Goal: Use online tool/utility: Utilize a website feature to perform a specific function

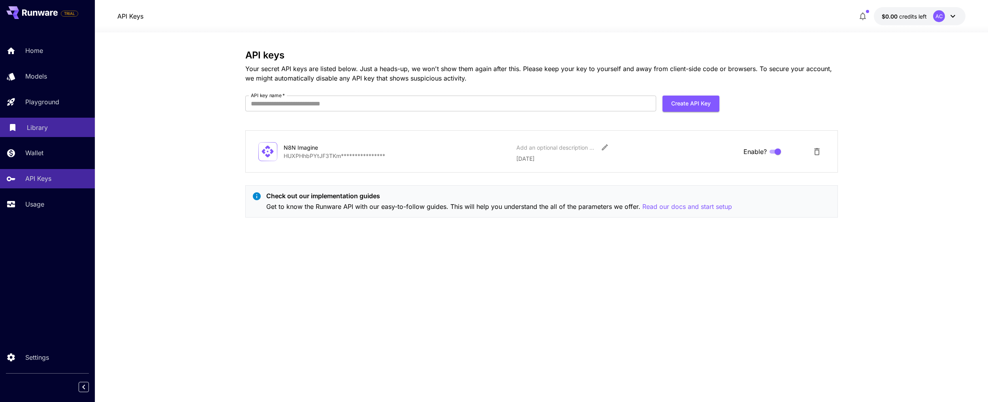
click at [39, 128] on p "Library" at bounding box center [37, 127] width 21 height 9
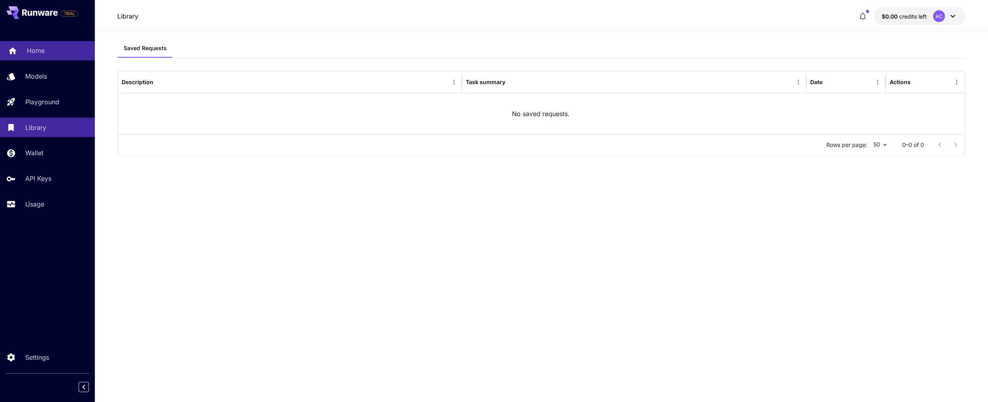
click at [35, 49] on p "Home" at bounding box center [36, 50] width 18 height 9
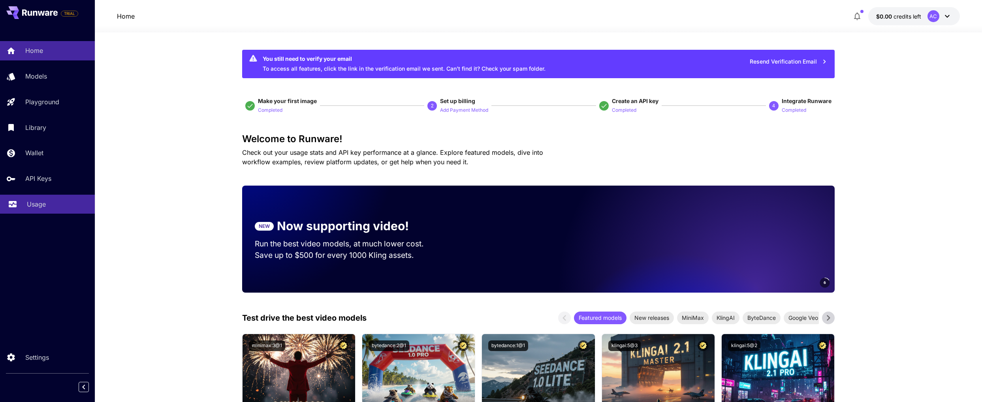
click at [36, 203] on p "Usage" at bounding box center [36, 203] width 19 height 9
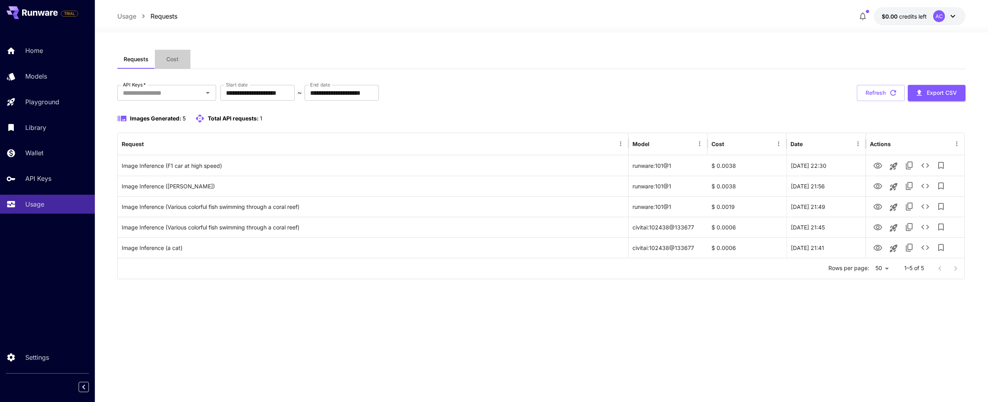
click at [172, 59] on span "Cost" at bounding box center [172, 59] width 12 height 7
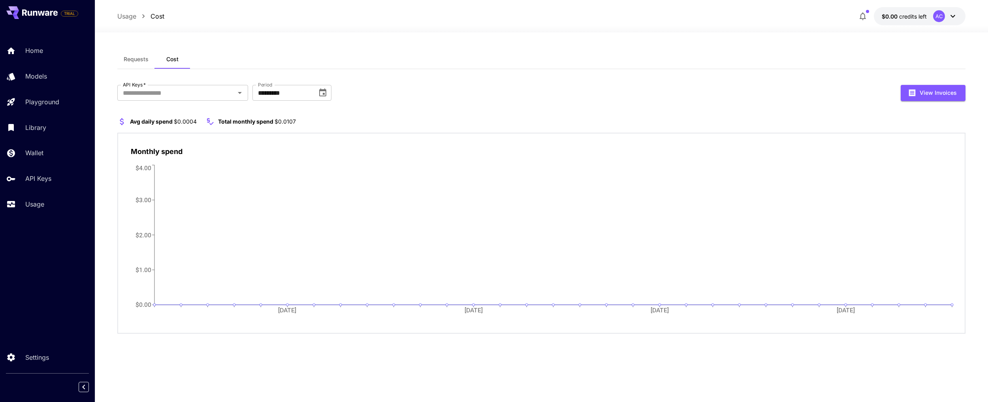
click at [139, 61] on span "Requests" at bounding box center [136, 59] width 25 height 7
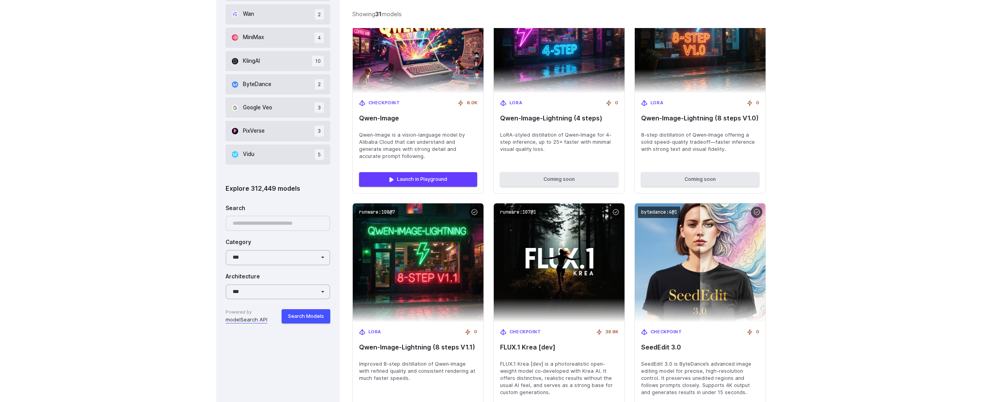
scroll to position [614, 0]
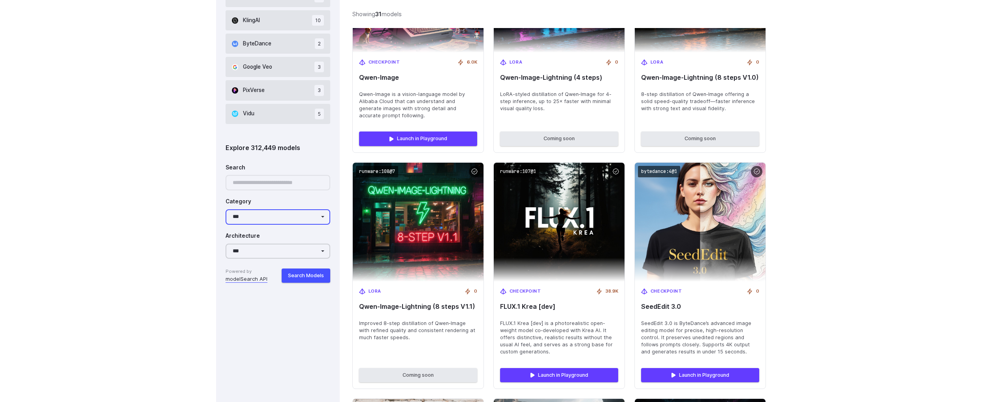
click at [269, 214] on select "**********" at bounding box center [278, 216] width 105 height 15
click at [257, 248] on select "**********" at bounding box center [278, 251] width 105 height 15
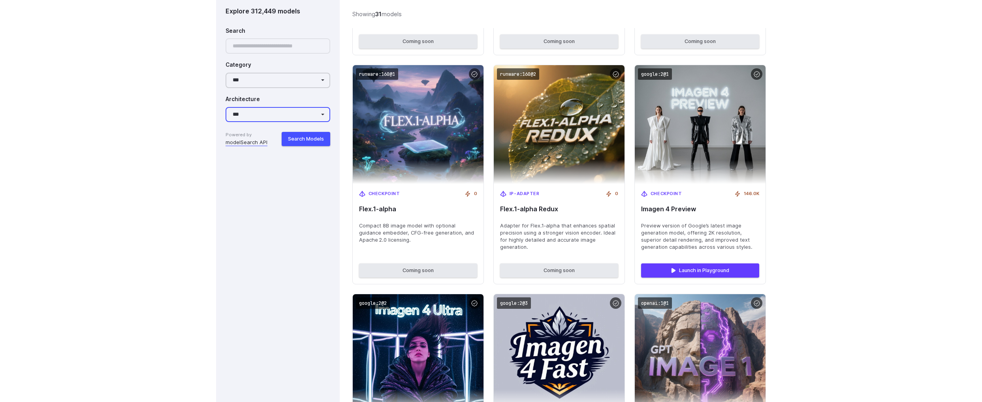
scroll to position [1286, 0]
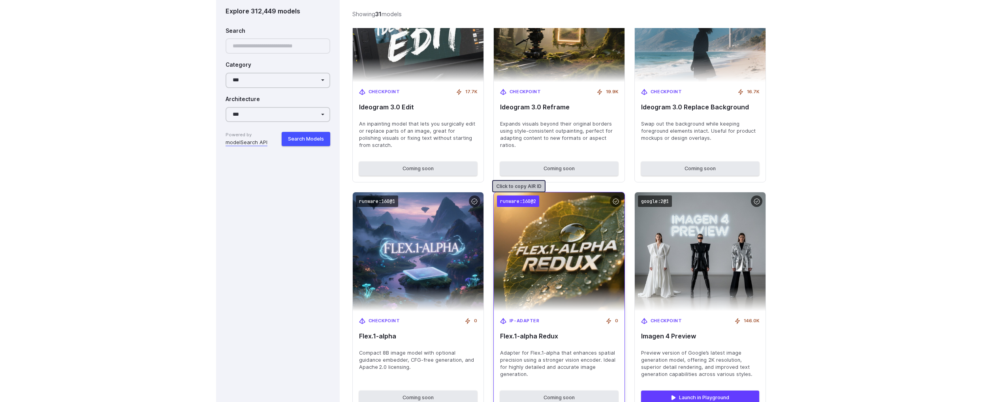
click at [515, 202] on code "runware:160@2" at bounding box center [518, 201] width 42 height 11
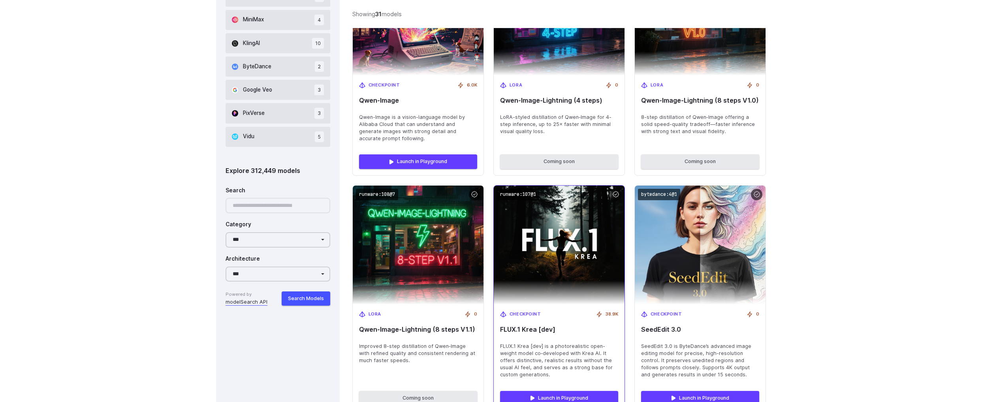
scroll to position [692, 0]
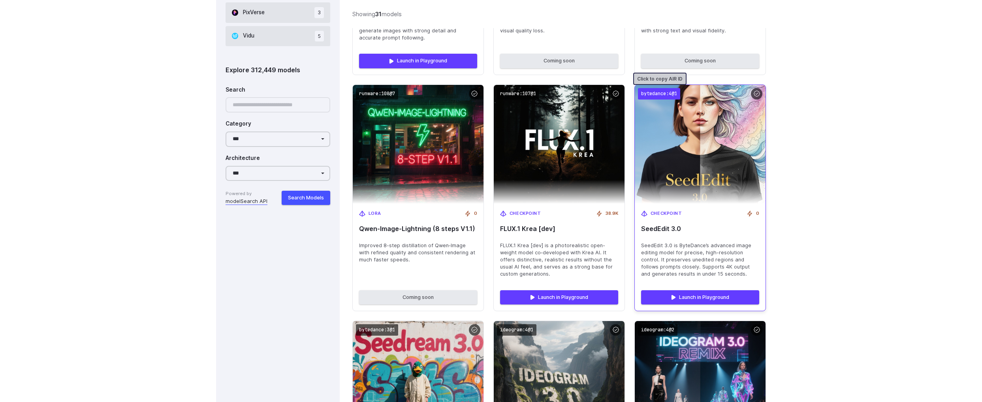
click at [659, 94] on code "bytedance:4@1" at bounding box center [659, 93] width 42 height 11
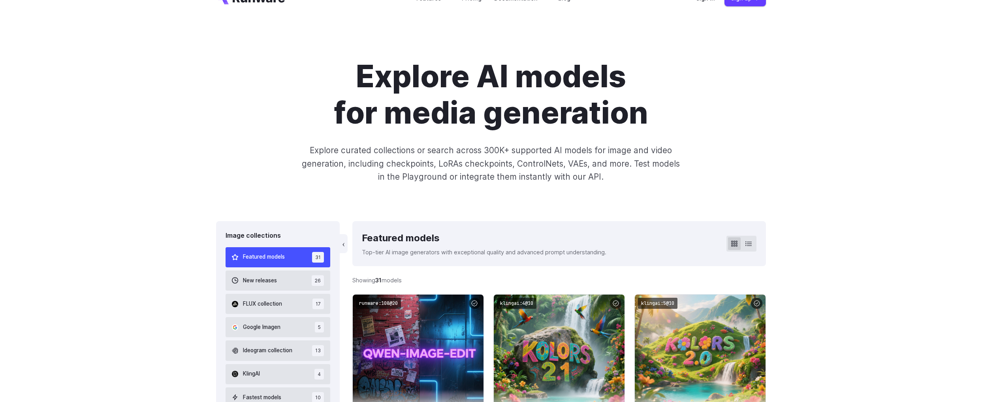
scroll to position [0, 0]
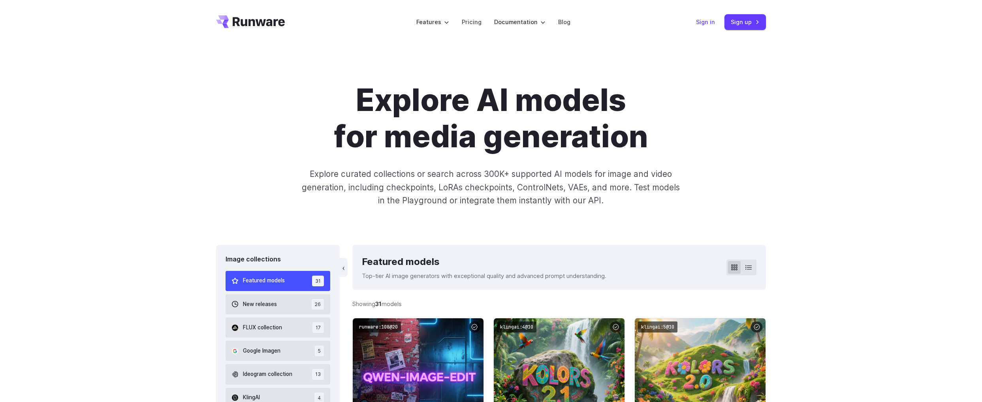
click at [708, 24] on link "Sign in" at bounding box center [705, 21] width 19 height 9
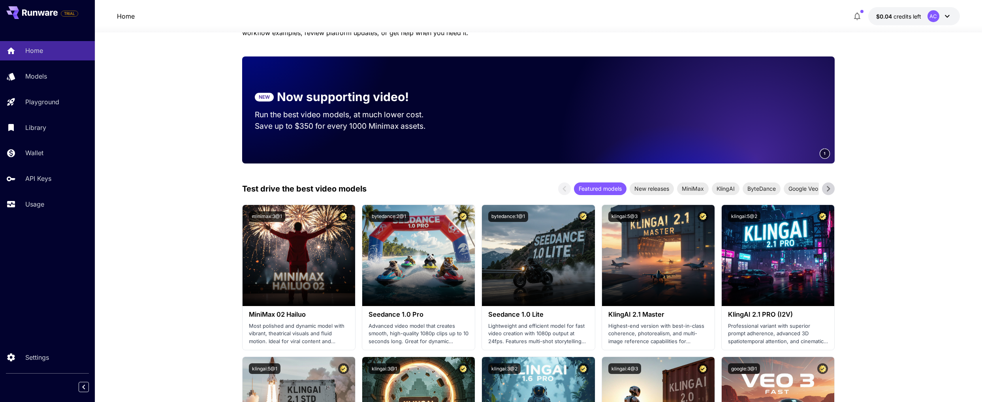
scroll to position [122, 0]
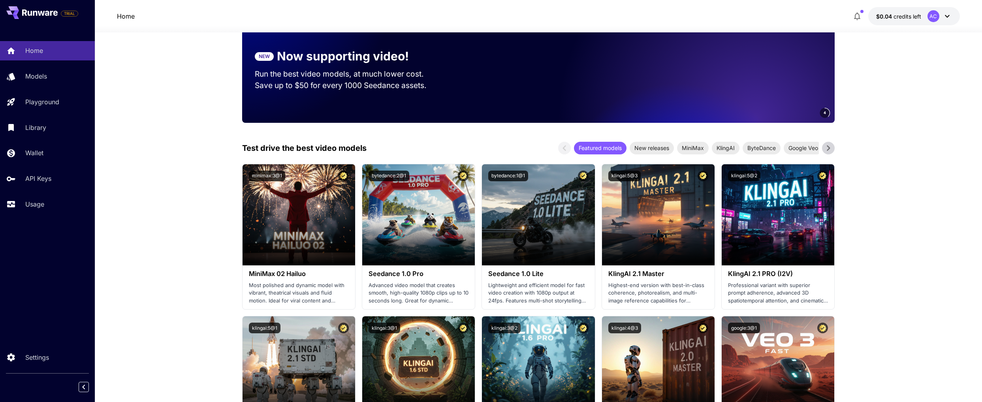
click at [828, 150] on icon at bounding box center [828, 148] width 3 height 6
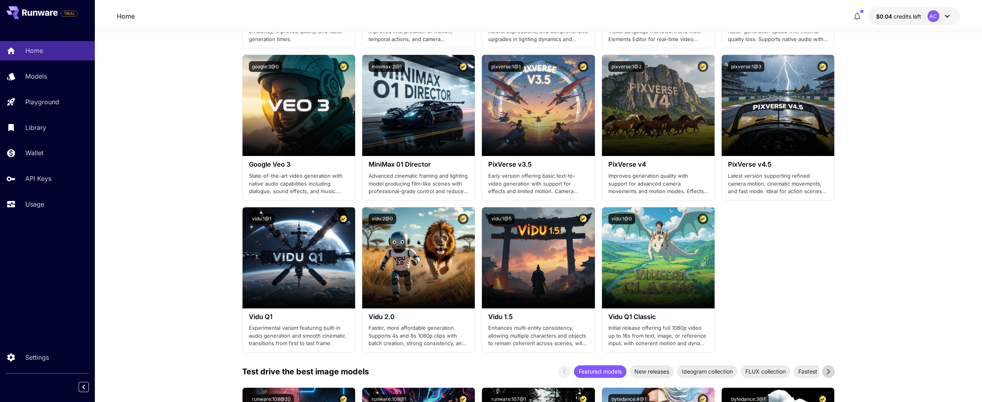
scroll to position [624, 0]
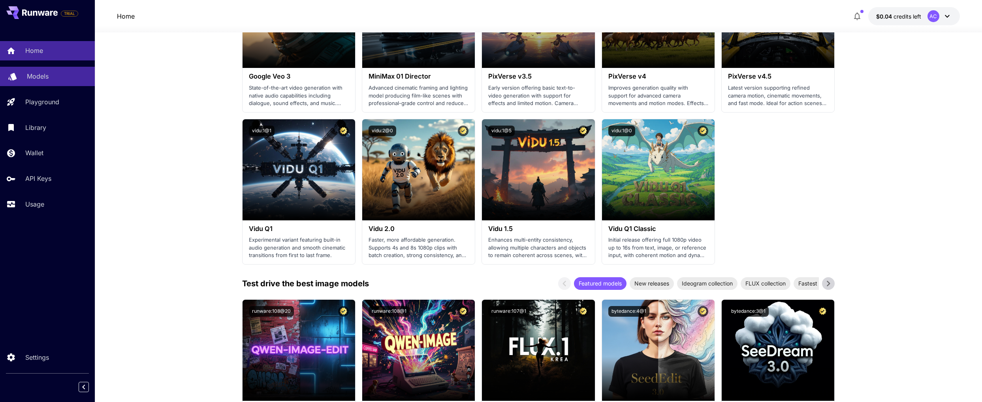
click at [43, 76] on p "Models" at bounding box center [38, 75] width 22 height 9
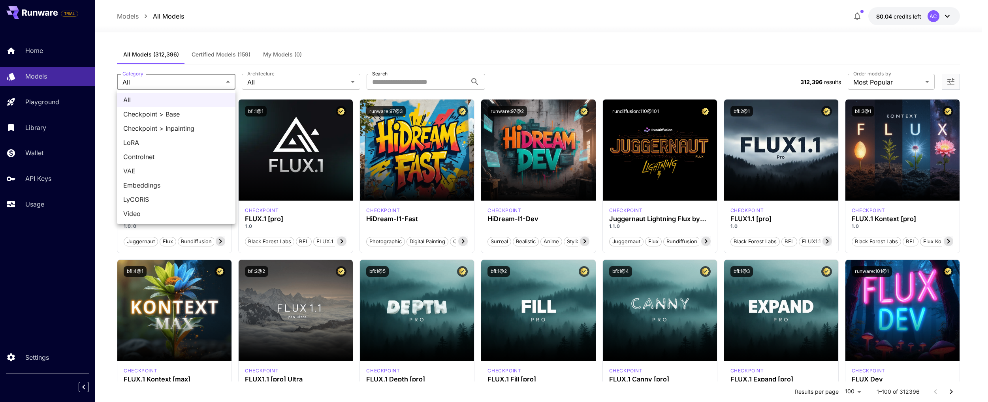
click at [290, 82] on div at bounding box center [494, 201] width 988 height 402
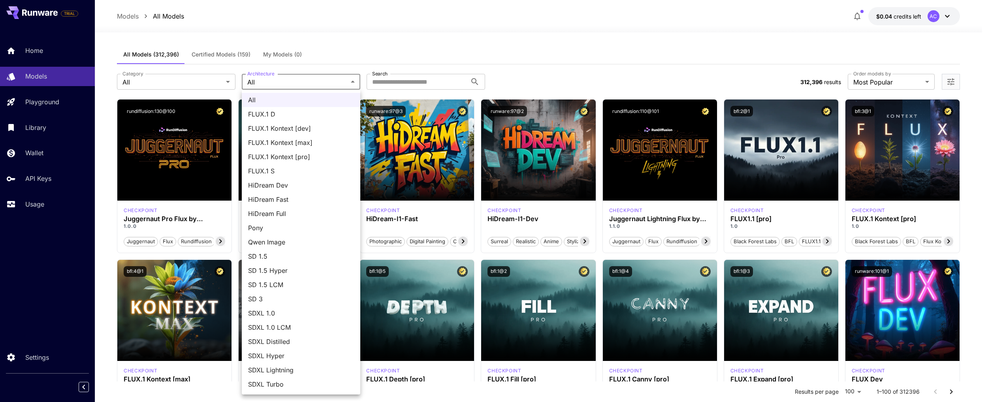
click at [276, 83] on div at bounding box center [494, 201] width 988 height 402
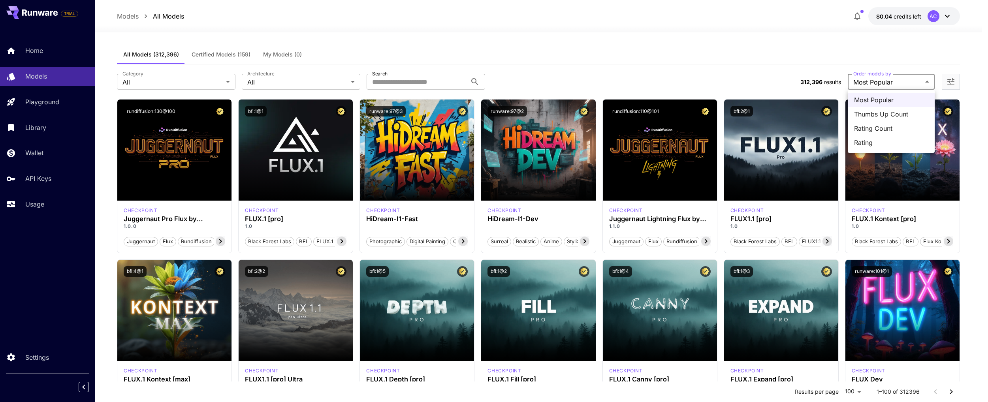
click at [905, 83] on div at bounding box center [494, 201] width 988 height 402
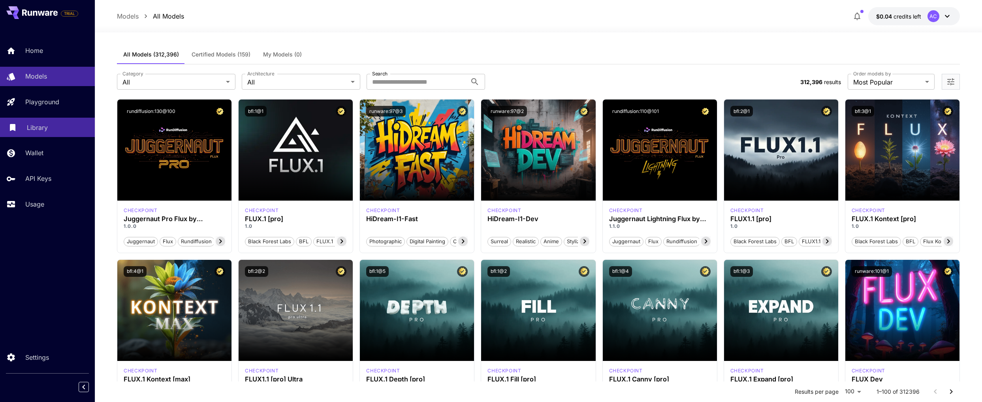
click at [49, 133] on link "Library" at bounding box center [47, 127] width 95 height 19
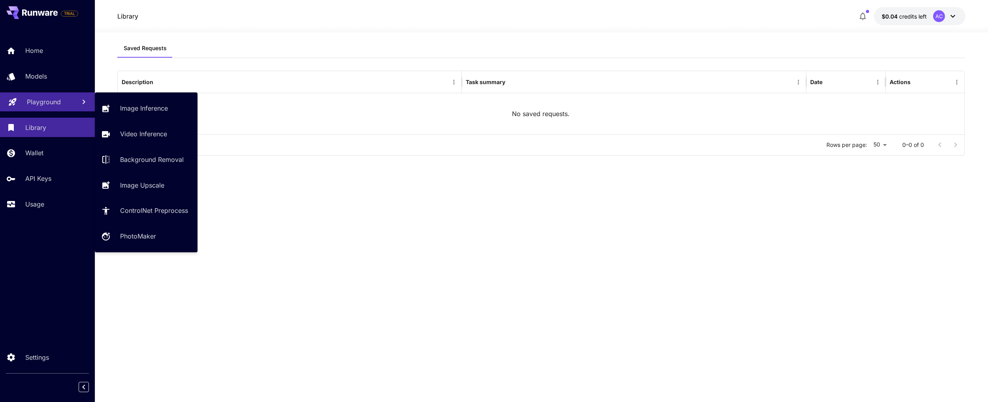
click at [43, 101] on p "Playground" at bounding box center [44, 101] width 34 height 9
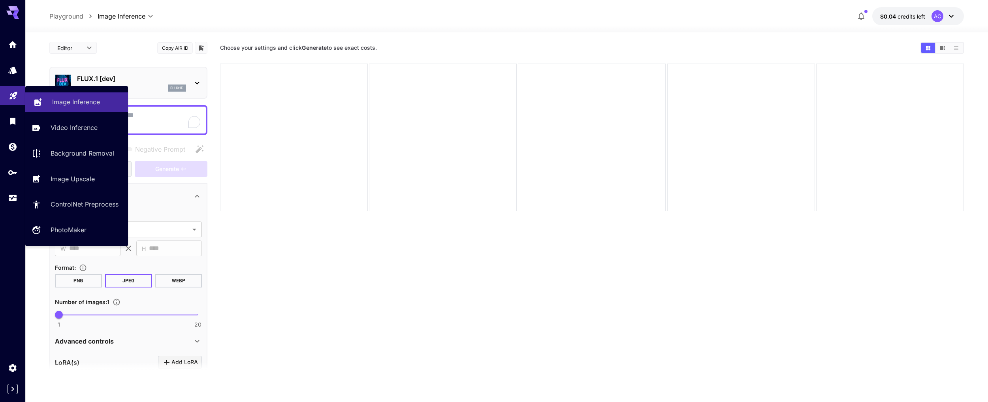
click at [84, 103] on p "Image Inference" at bounding box center [76, 101] width 48 height 9
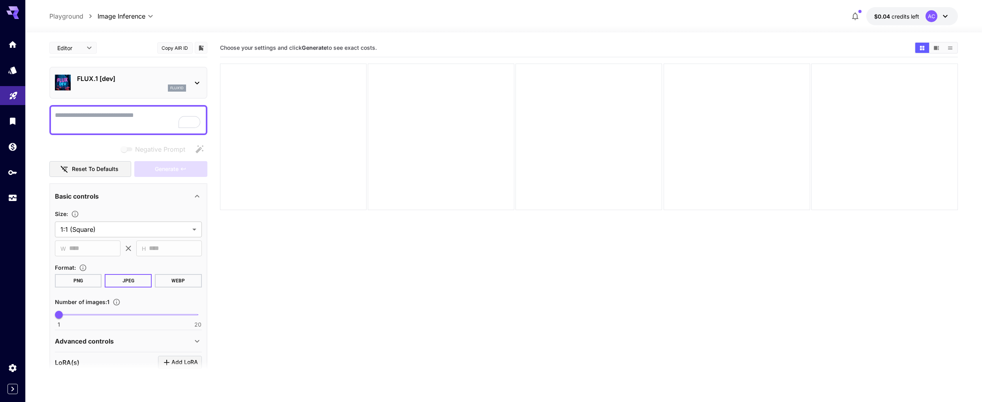
click at [198, 82] on icon at bounding box center [197, 83] width 4 height 3
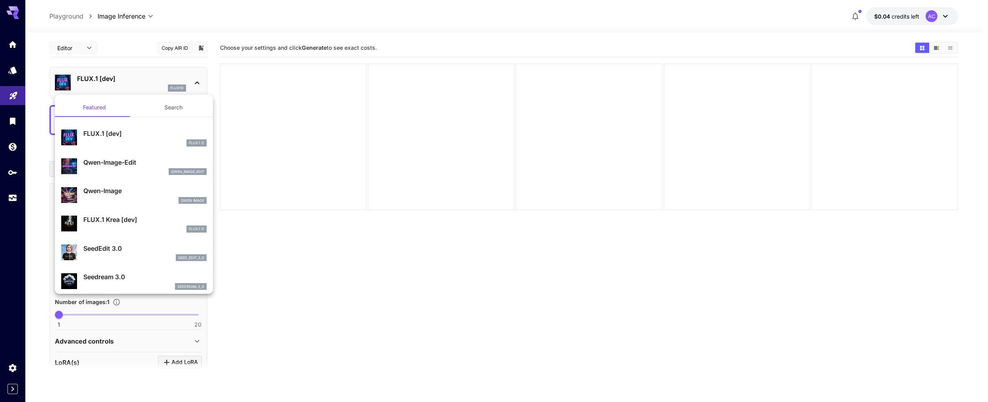
click at [197, 83] on div at bounding box center [494, 201] width 988 height 402
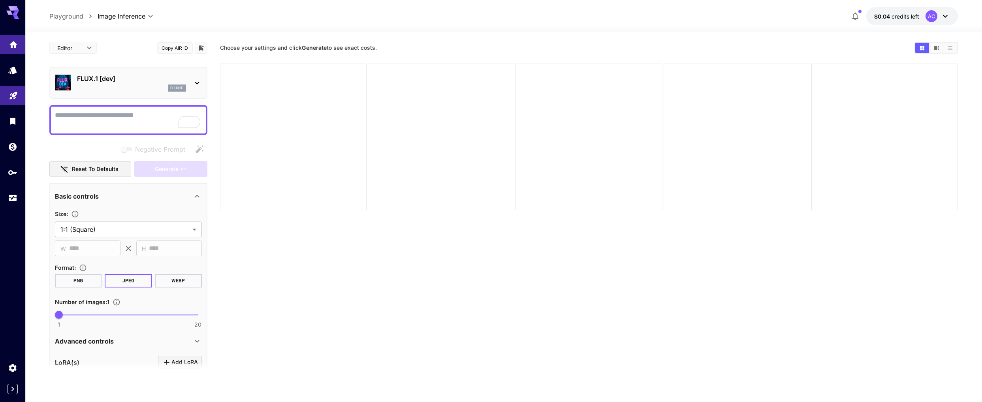
click at [14, 43] on icon "Home" at bounding box center [13, 42] width 9 height 9
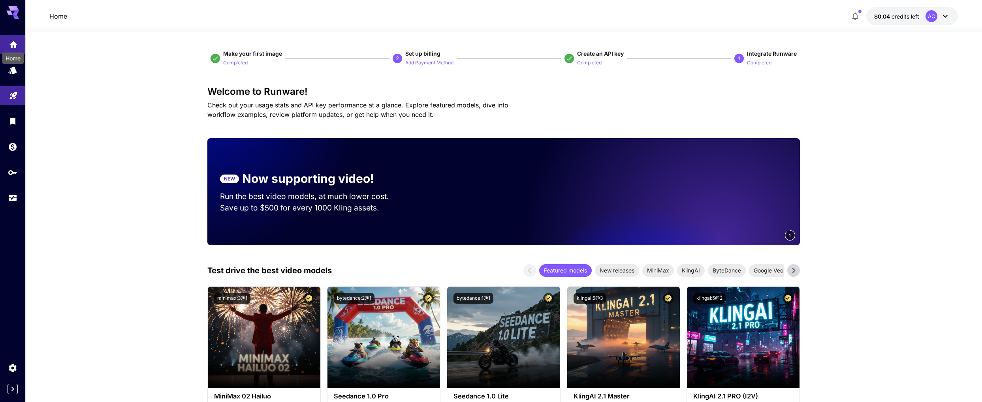
click at [15, 46] on icon "Home" at bounding box center [13, 42] width 9 height 9
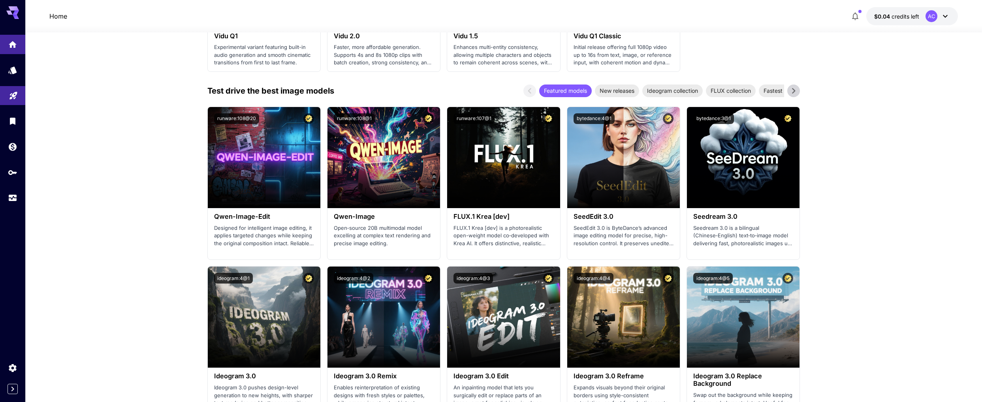
scroll to position [822, 0]
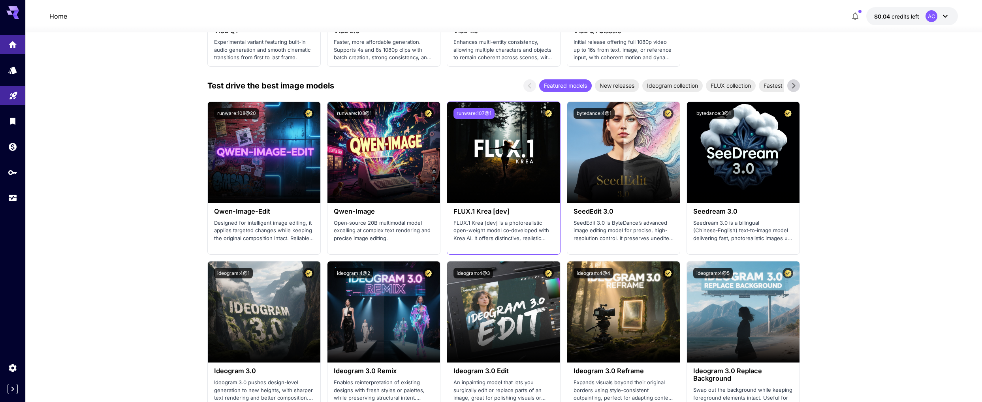
click at [479, 114] on button "runware:107@1" at bounding box center [473, 113] width 41 height 11
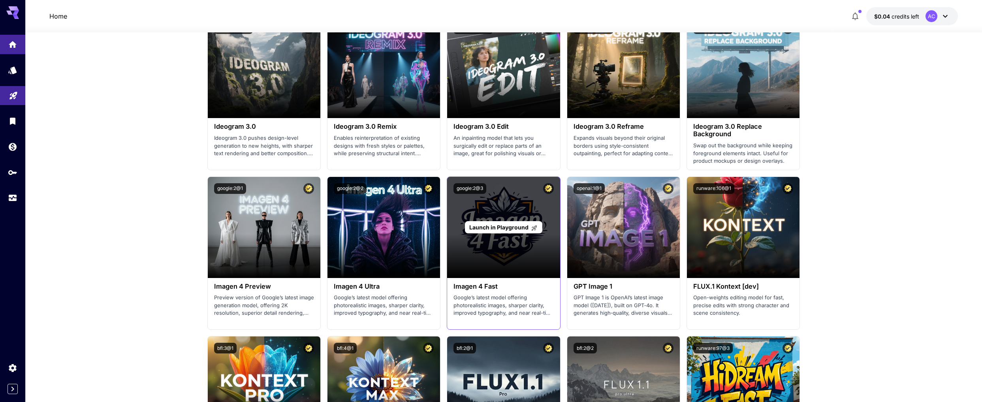
scroll to position [1141, 0]
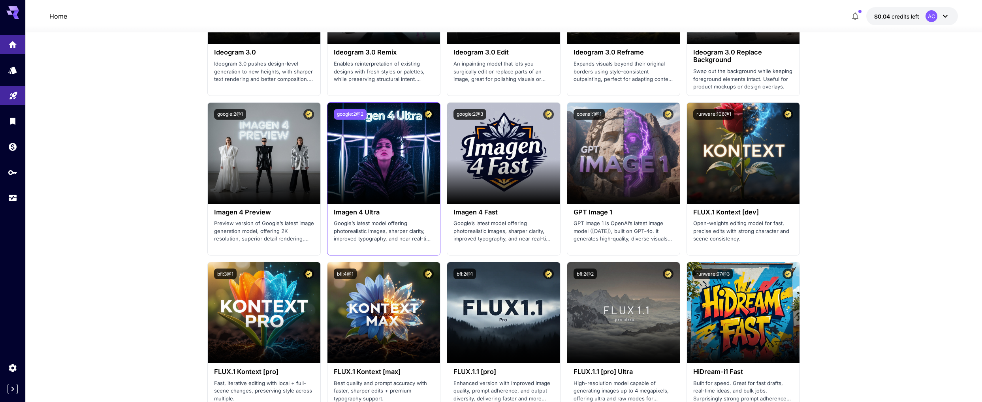
click at [351, 114] on button "google:2@2" at bounding box center [350, 114] width 33 height 11
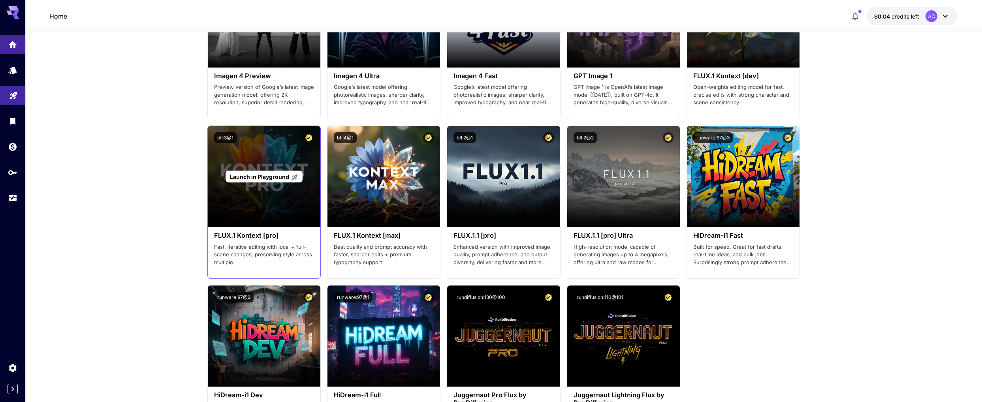
scroll to position [1158, 0]
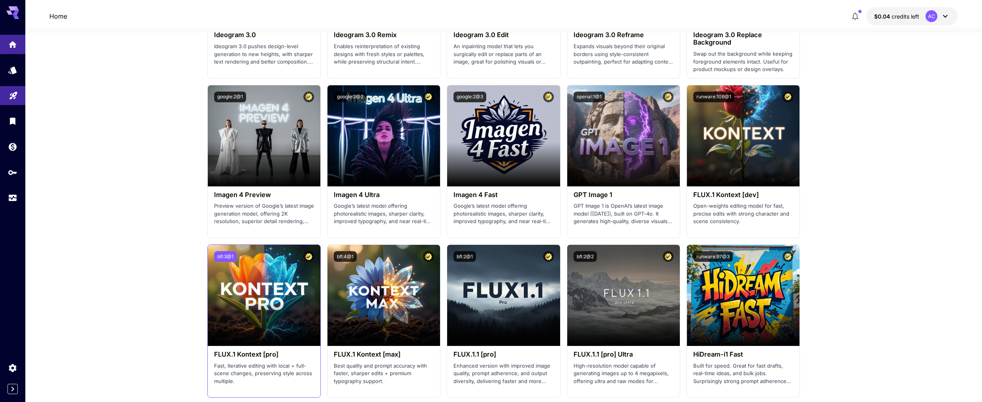
click at [229, 257] on button "bfl:3@1" at bounding box center [225, 256] width 23 height 11
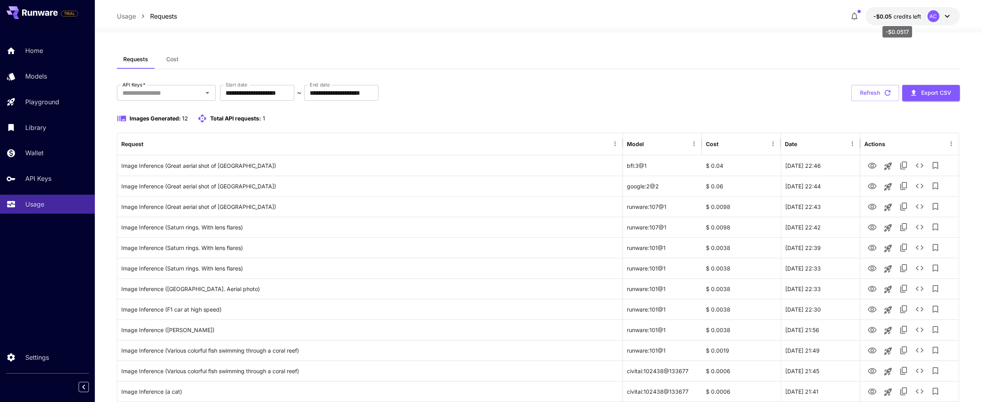
click at [901, 15] on span "credits left" at bounding box center [907, 16] width 28 height 7
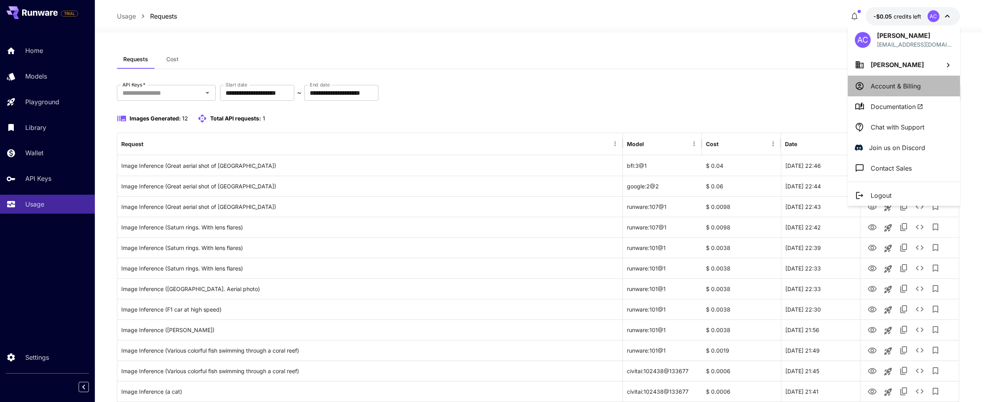
click at [903, 87] on p "Account & Billing" at bounding box center [896, 85] width 50 height 9
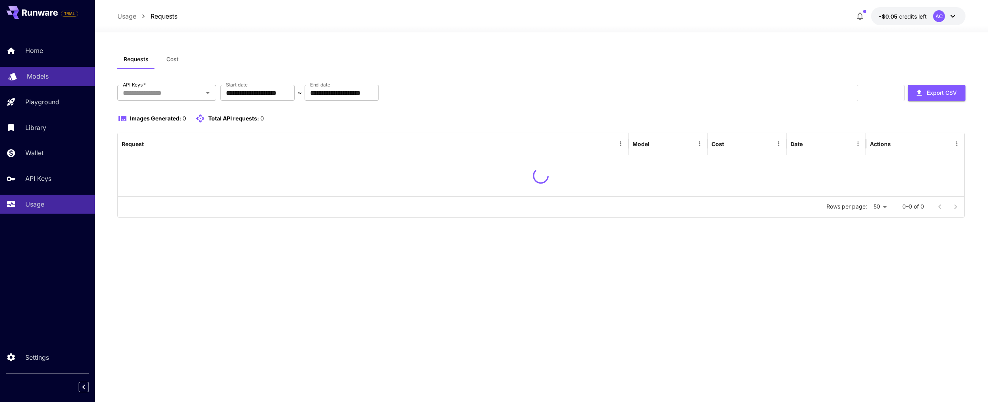
click at [45, 75] on p "Models" at bounding box center [38, 75] width 22 height 9
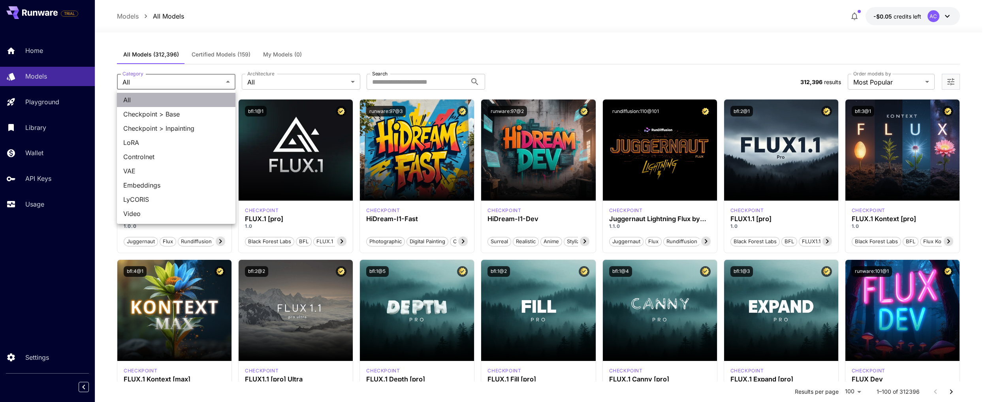
click at [161, 99] on span "All" at bounding box center [176, 99] width 106 height 9
click at [156, 115] on span "Checkpoint > Base" at bounding box center [176, 113] width 106 height 9
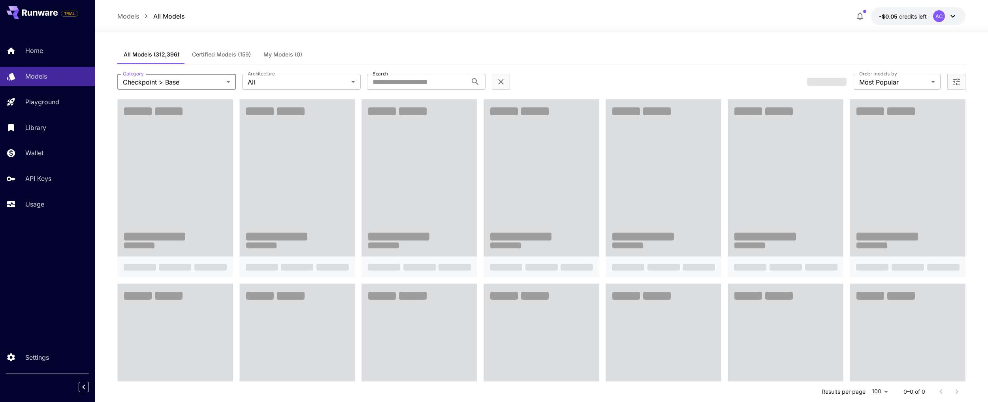
click at [171, 82] on body "**********" at bounding box center [494, 345] width 988 height 690
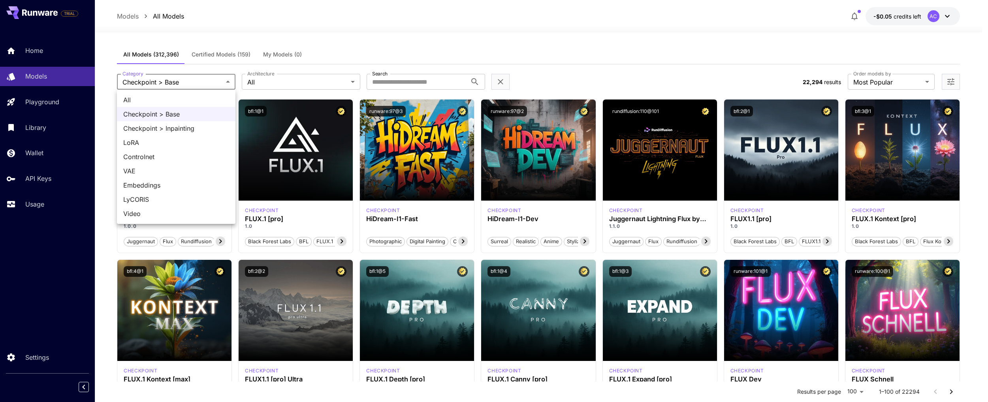
click at [183, 81] on div at bounding box center [494, 201] width 988 height 402
click at [183, 100] on span "All" at bounding box center [176, 99] width 106 height 9
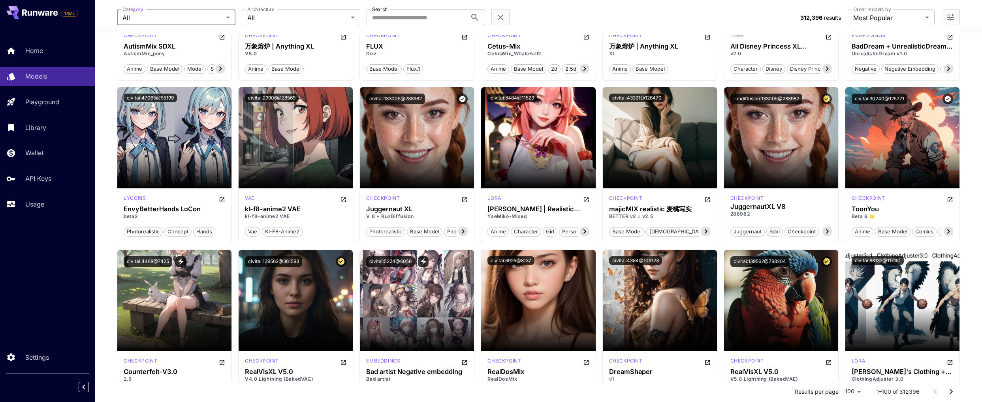
scroll to position [1836, 0]
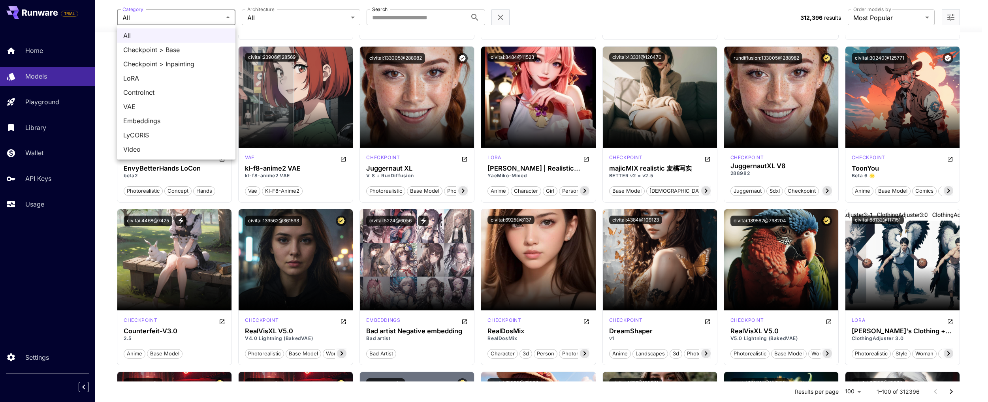
click at [169, 49] on span "Checkpoint > Base" at bounding box center [176, 49] width 106 height 9
type input "**********"
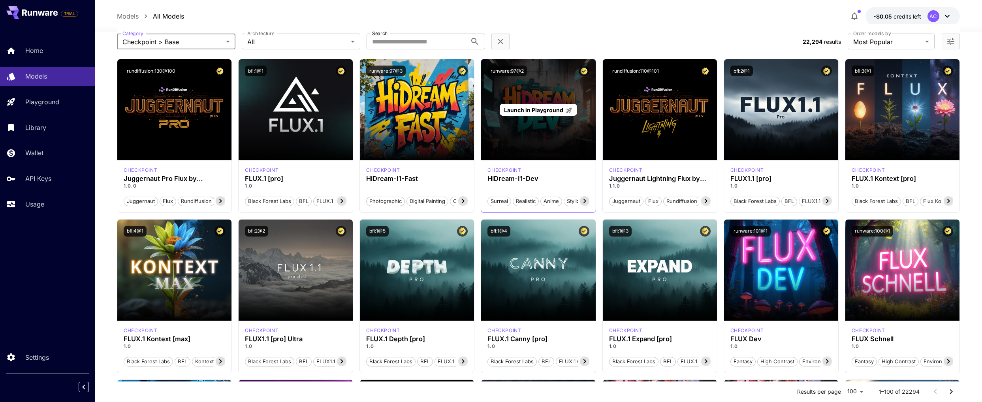
scroll to position [0, 0]
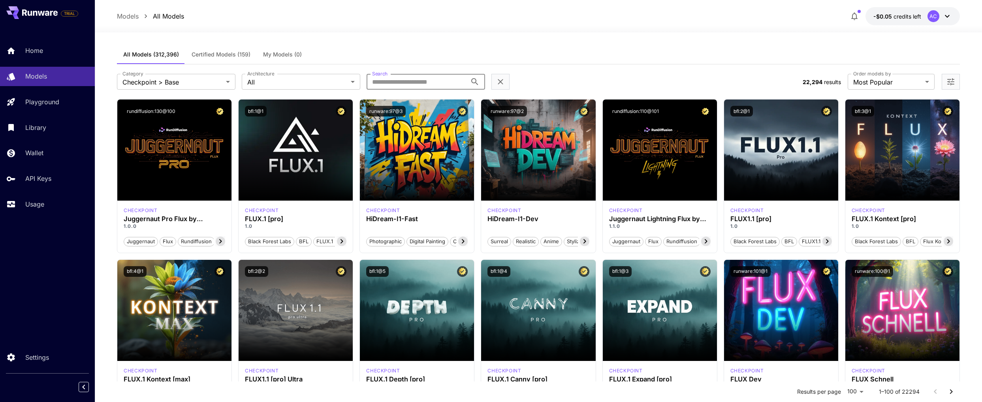
click at [391, 82] on input "Search" at bounding box center [417, 82] width 100 height 16
paste input "****"
type input "****"
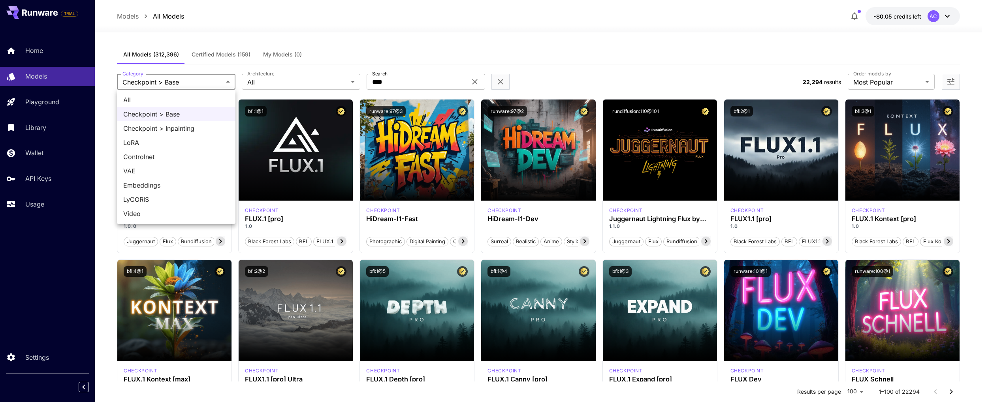
click at [175, 102] on span "All" at bounding box center [176, 99] width 106 height 9
type input "***"
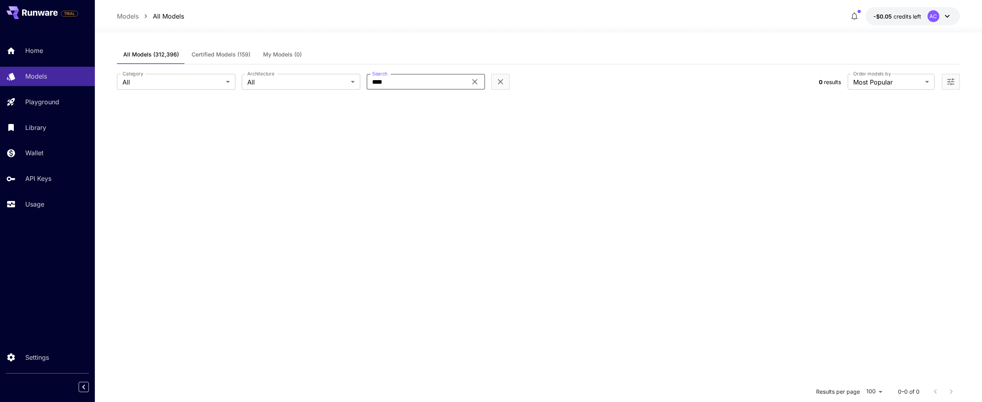
click at [409, 83] on input "****" at bounding box center [417, 82] width 100 height 16
type input "**"
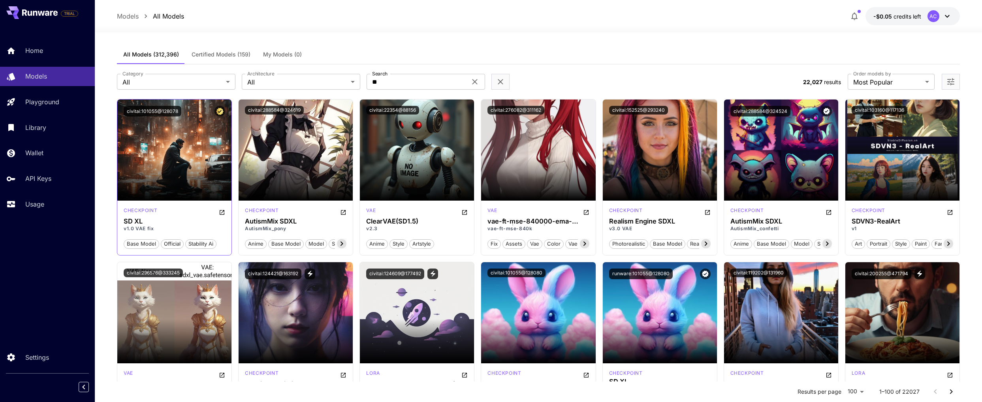
click at [189, 213] on div "checkpoint" at bounding box center [175, 211] width 102 height 9
click at [211, 53] on span "Certified Models (159)" at bounding box center [221, 54] width 59 height 7
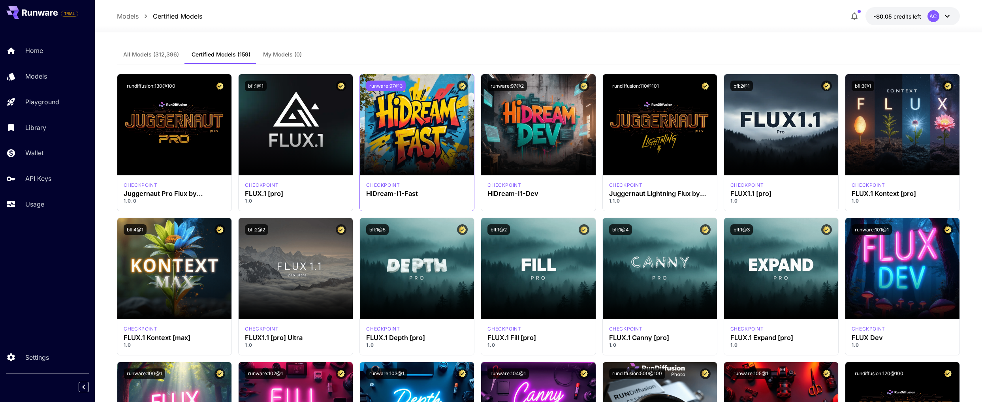
click at [391, 85] on button "runware:97@3" at bounding box center [385, 86] width 39 height 11
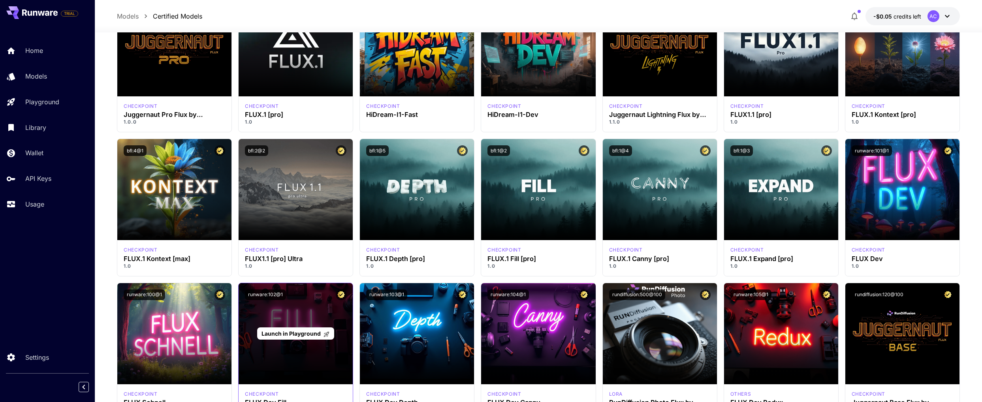
scroll to position [103, 0]
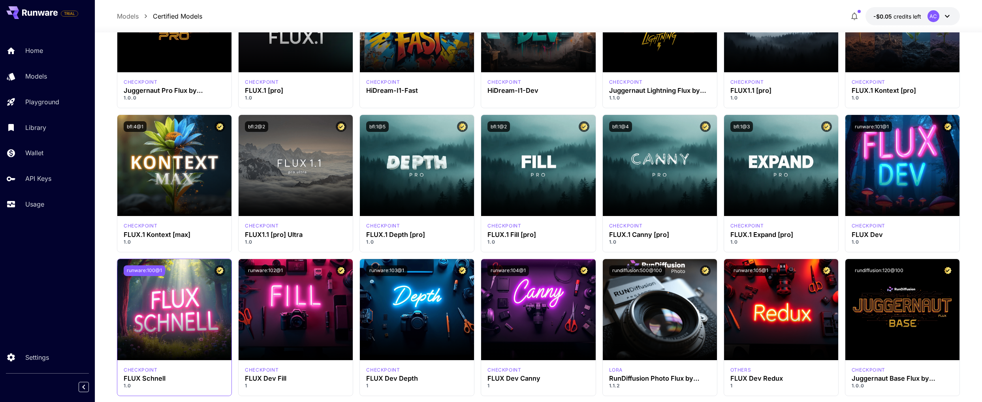
click at [150, 272] on button "runware:100@1" at bounding box center [144, 270] width 41 height 11
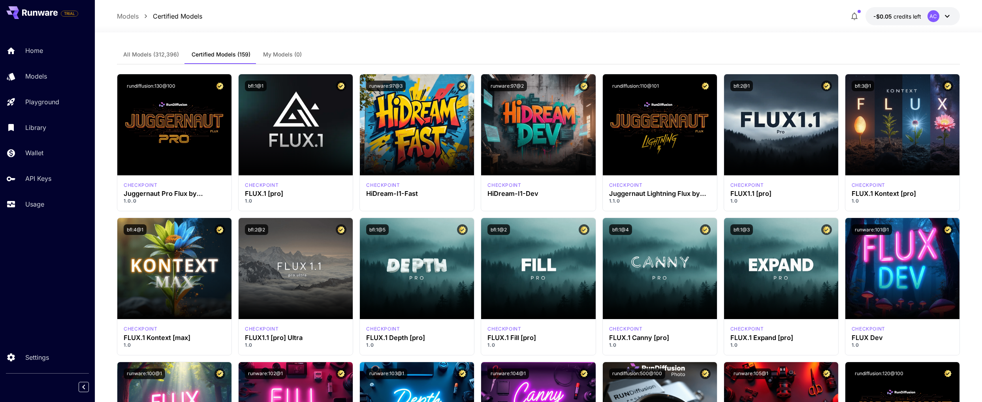
click at [130, 16] on p "Models" at bounding box center [128, 15] width 22 height 9
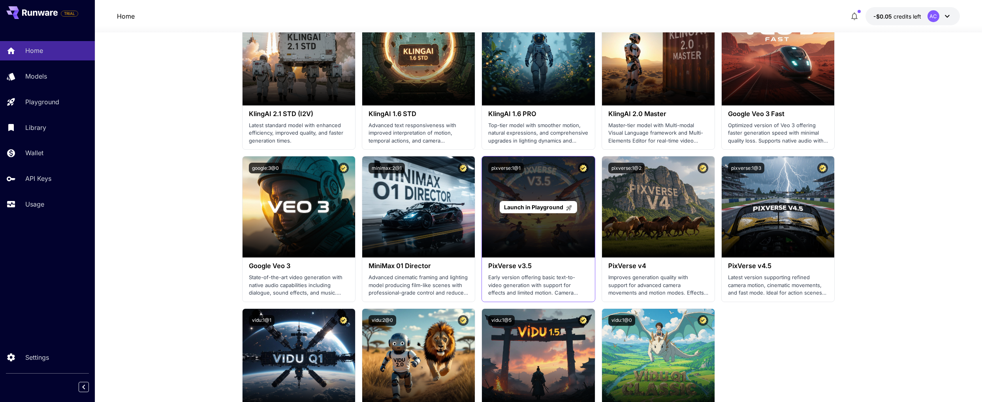
scroll to position [639, 0]
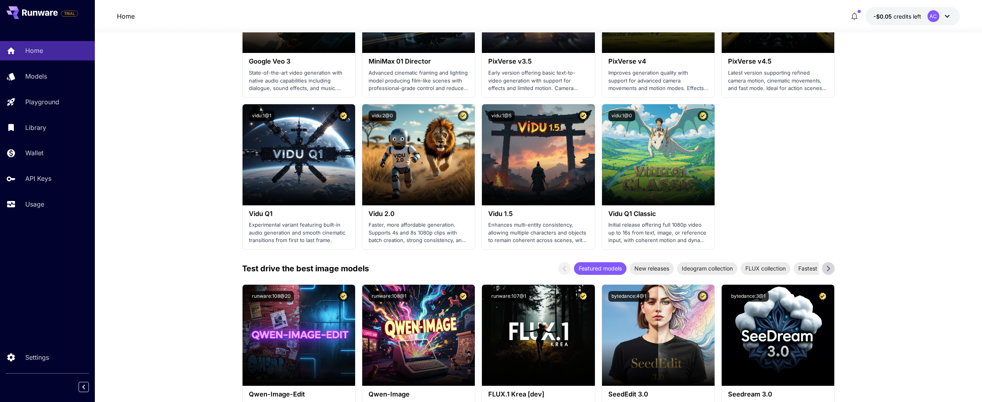
click at [828, 269] on icon at bounding box center [828, 269] width 3 height 6
click at [718, 268] on span "Fastest models" at bounding box center [713, 268] width 49 height 8
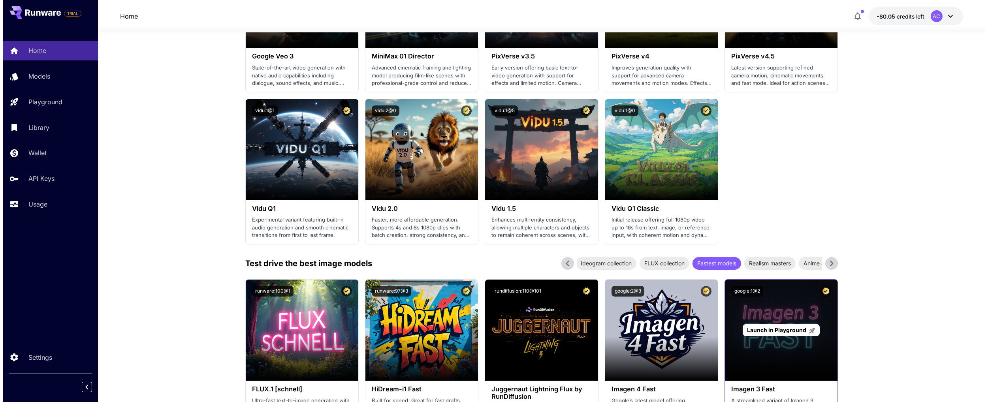
scroll to position [812, 0]
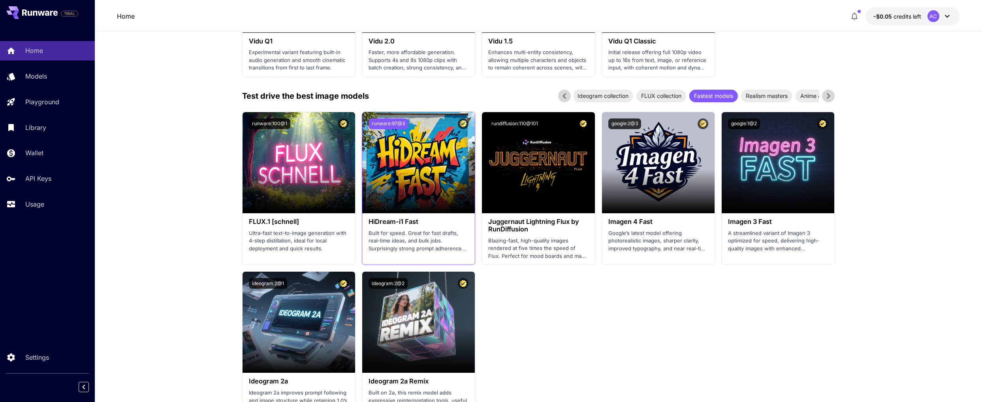
click at [395, 122] on button "runware:97@3" at bounding box center [388, 123] width 39 height 11
click at [920, 21] on button "-$0.05 credits left AC" at bounding box center [912, 16] width 94 height 18
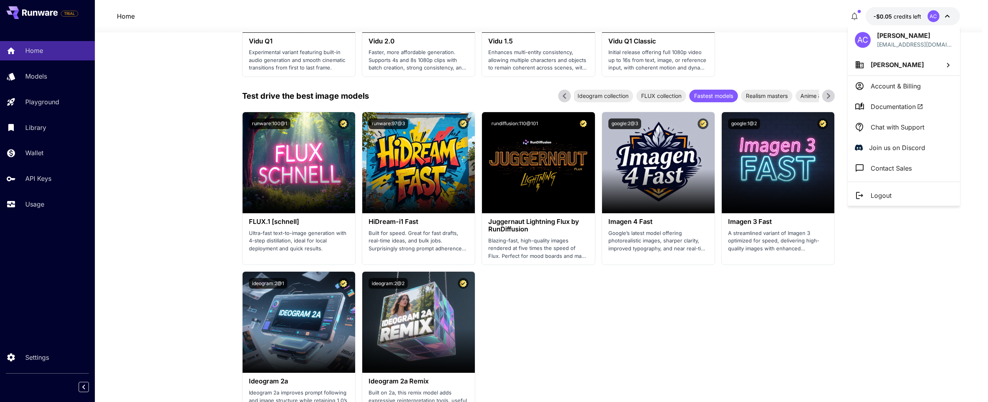
click at [859, 19] on div at bounding box center [494, 201] width 988 height 402
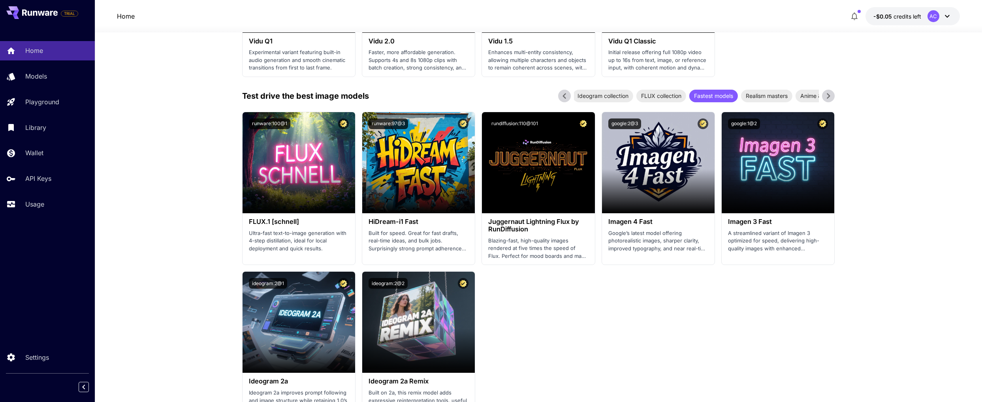
click at [855, 18] on icon "button" at bounding box center [854, 15] width 9 height 9
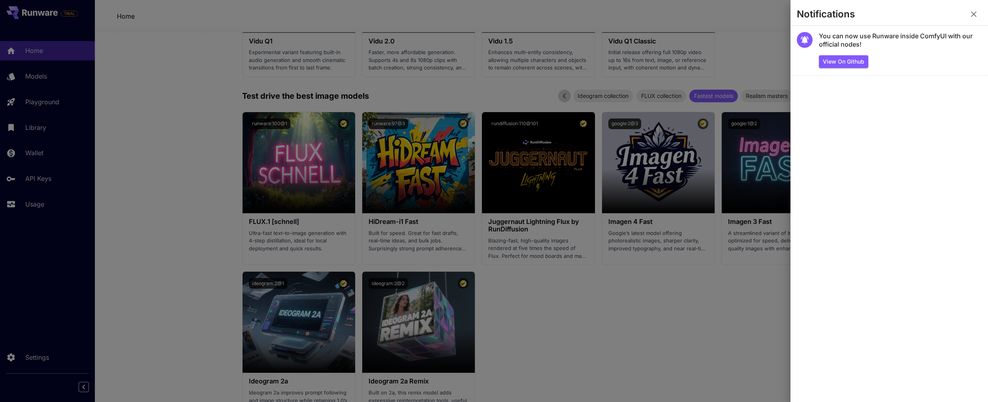
click at [767, 29] on div at bounding box center [494, 201] width 988 height 402
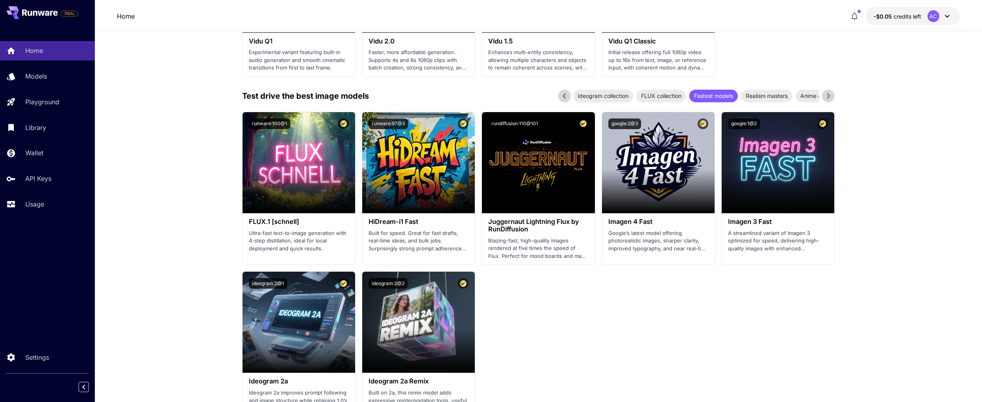
click at [947, 17] on icon at bounding box center [947, 16] width 5 height 3
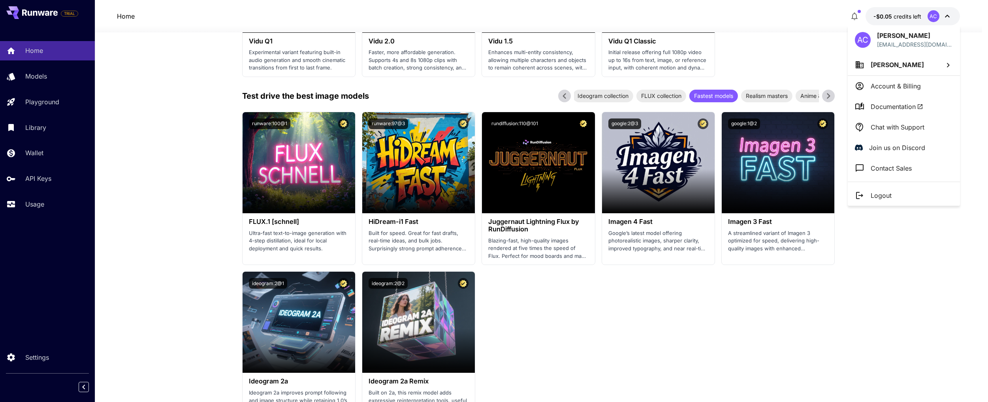
click at [893, 84] on p "Account & Billing" at bounding box center [896, 85] width 50 height 9
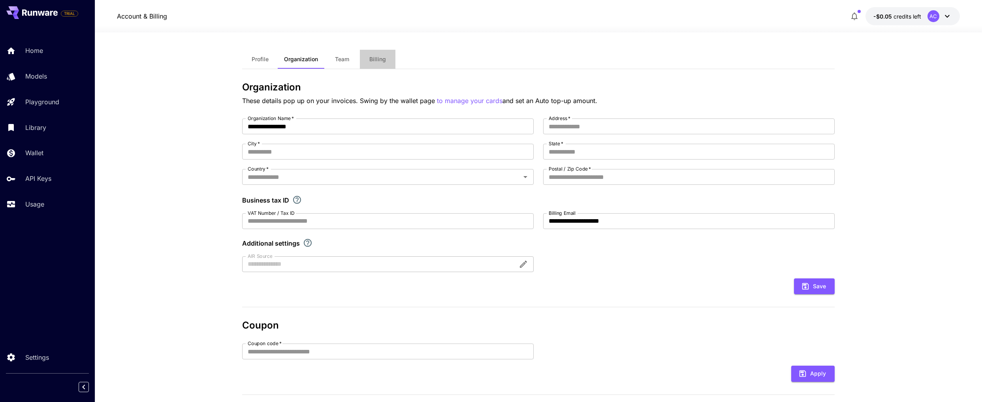
click at [370, 64] on button "Billing" at bounding box center [378, 59] width 36 height 19
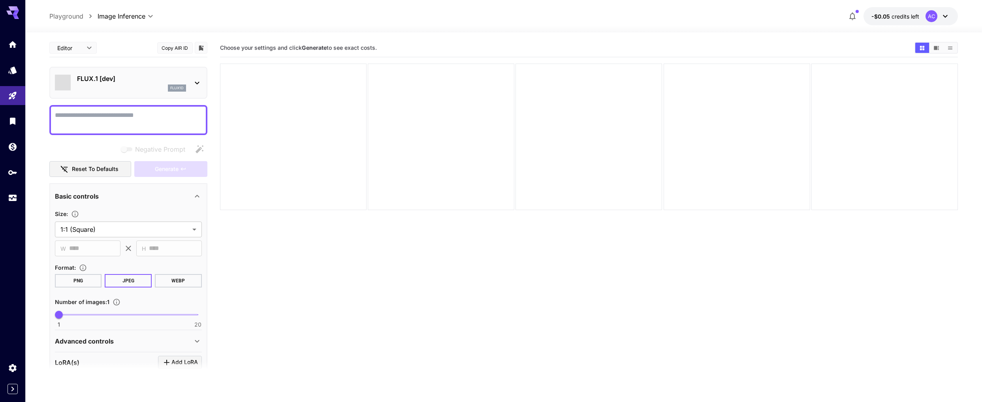
type input "**********"
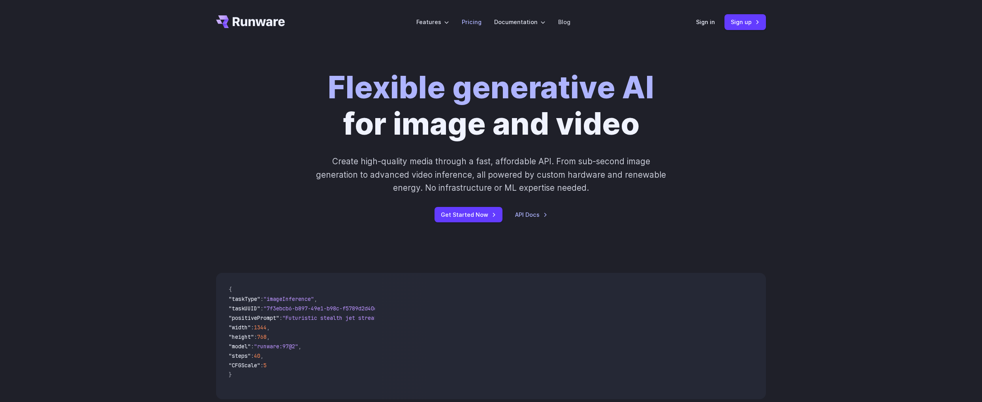
click at [473, 21] on link "Pricing" at bounding box center [472, 21] width 20 height 9
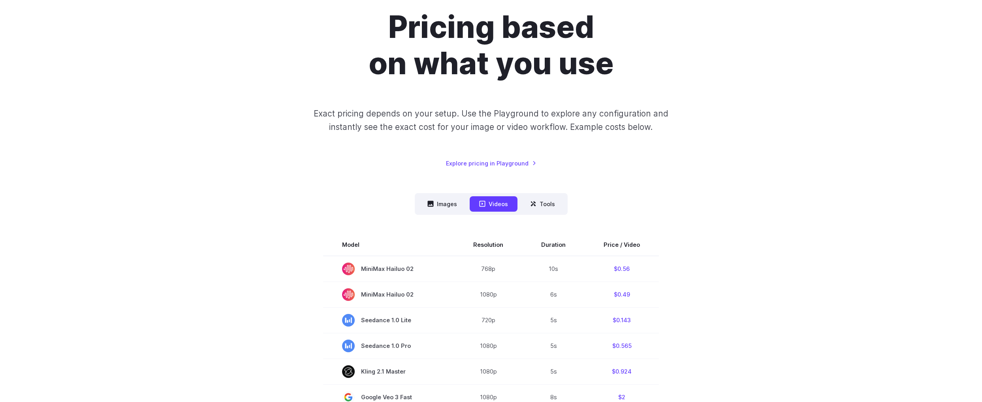
scroll to position [154, 0]
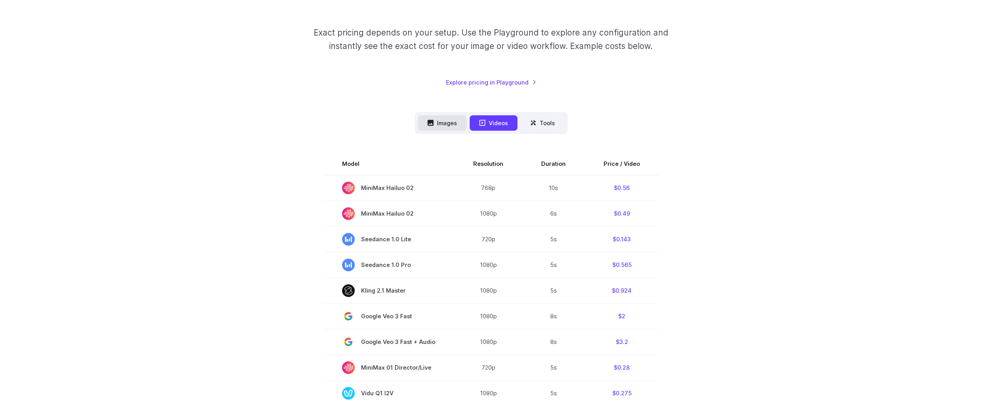
click at [438, 122] on button "Images" at bounding box center [442, 122] width 49 height 15
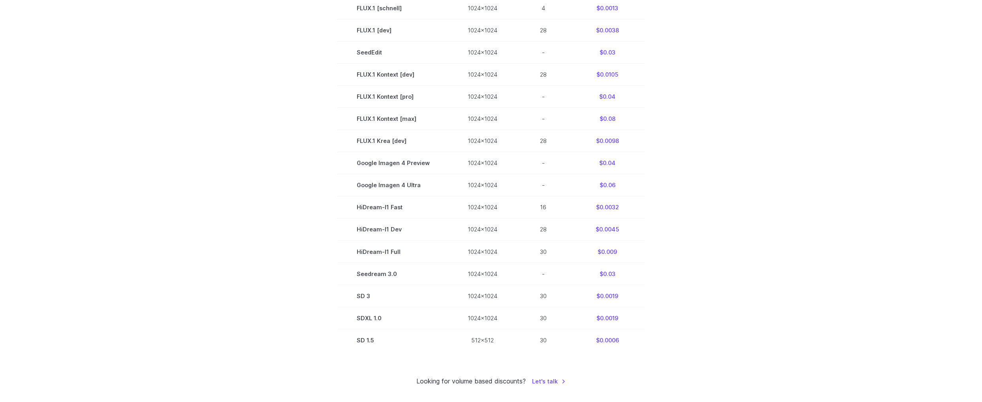
scroll to position [181, 0]
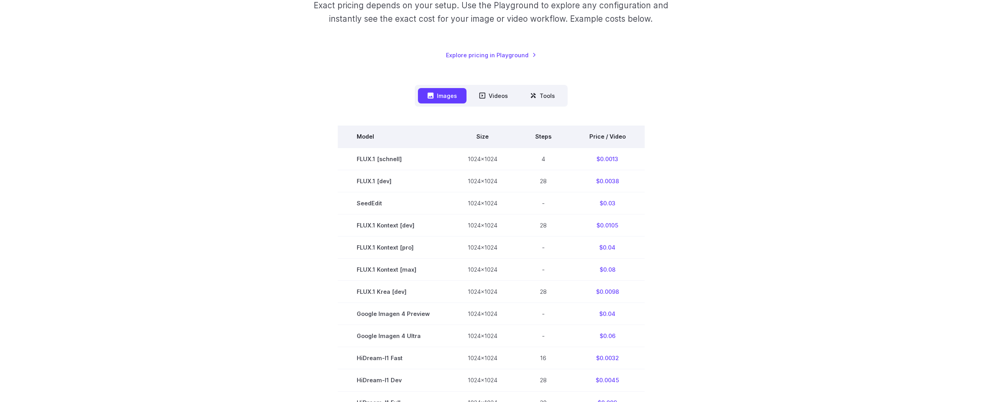
drag, startPoint x: 605, startPoint y: 138, endPoint x: 598, endPoint y: 137, distance: 7.5
click at [605, 138] on th "Price / Video" at bounding box center [607, 137] width 74 height 22
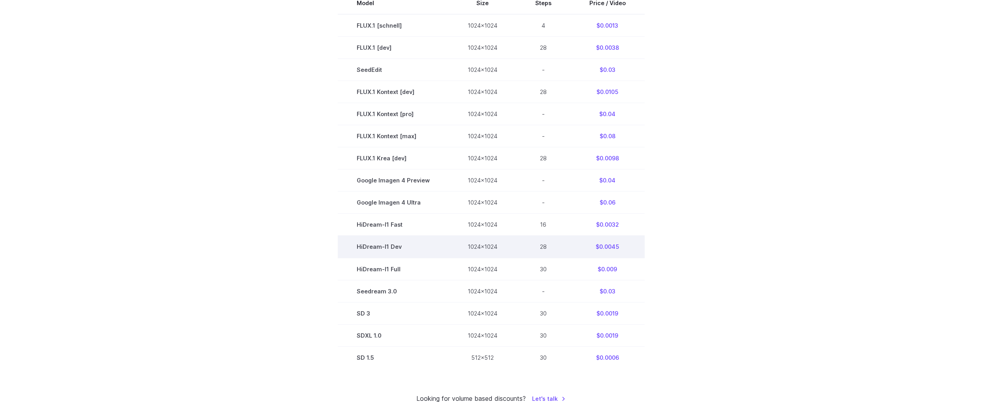
scroll to position [325, 0]
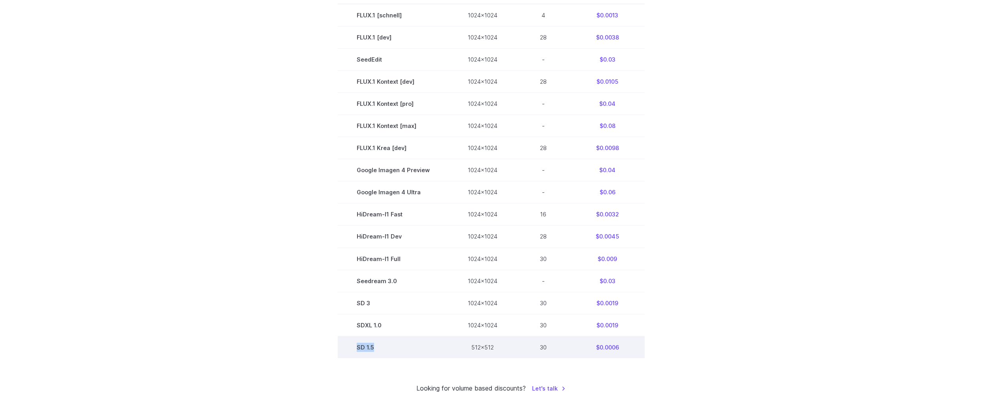
drag, startPoint x: 357, startPoint y: 344, endPoint x: 370, endPoint y: 351, distance: 14.5
click at [378, 348] on td "SD 1.5" at bounding box center [393, 347] width 111 height 22
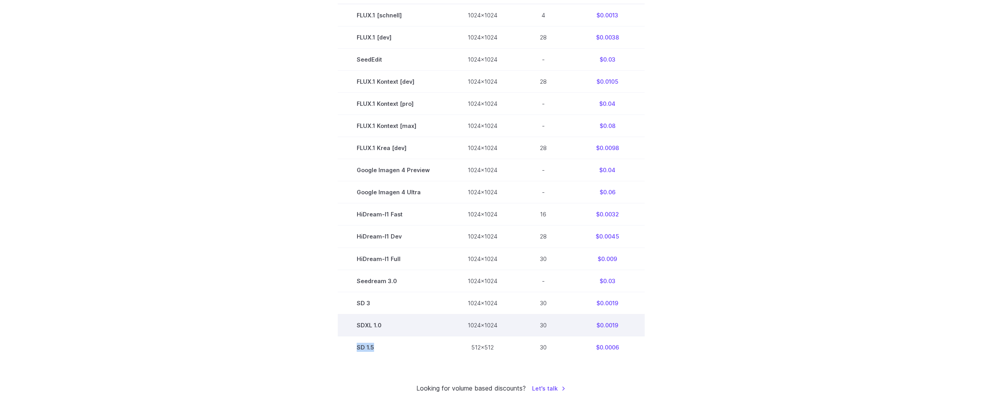
drag, startPoint x: 366, startPoint y: 352, endPoint x: 384, endPoint y: 324, distance: 33.6
click at [386, 321] on tbody "Model Size Steps Price / Video FLUX.1 [schnell] 1024x1024 4 $0.0013 FLUX.1 [dev…" at bounding box center [491, 170] width 307 height 376
click at [384, 325] on td "SDXL 1.0" at bounding box center [393, 325] width 111 height 22
drag, startPoint x: 384, startPoint y: 325, endPoint x: 362, endPoint y: 325, distance: 22.5
click at [357, 327] on td "SDXL 1.0" at bounding box center [393, 325] width 111 height 22
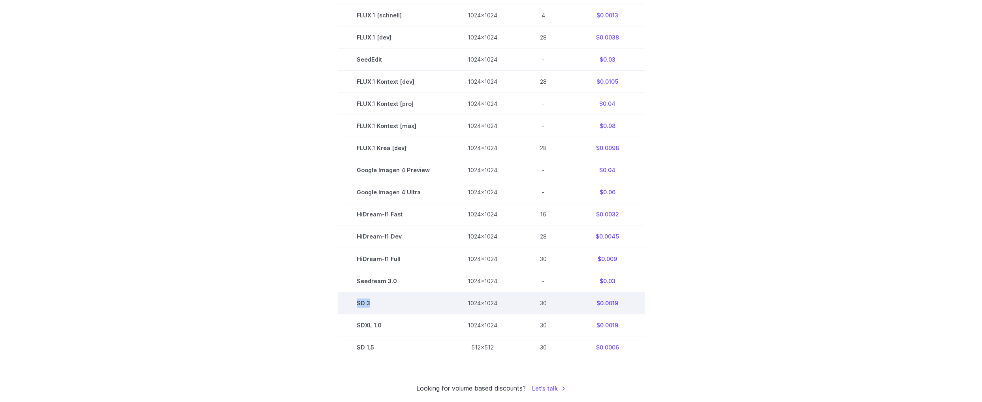
drag, startPoint x: 374, startPoint y: 304, endPoint x: 357, endPoint y: 305, distance: 17.0
click at [357, 305] on td "SD 3" at bounding box center [393, 303] width 111 height 22
copy td "SD 3"
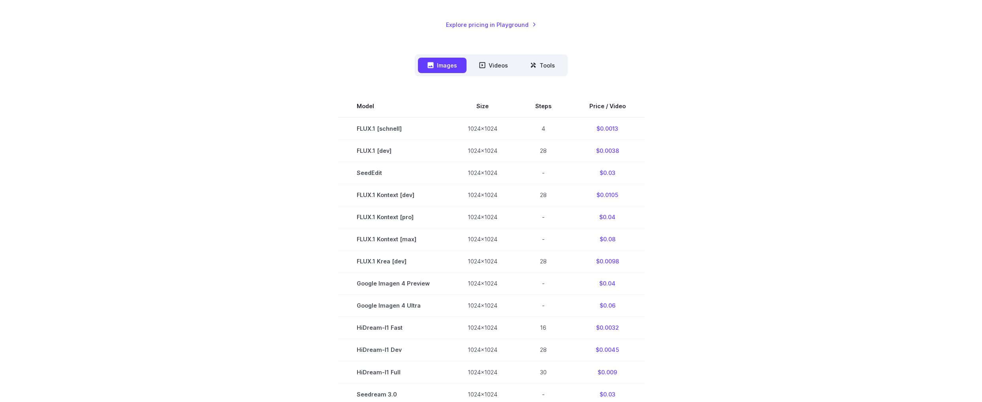
scroll to position [171, 0]
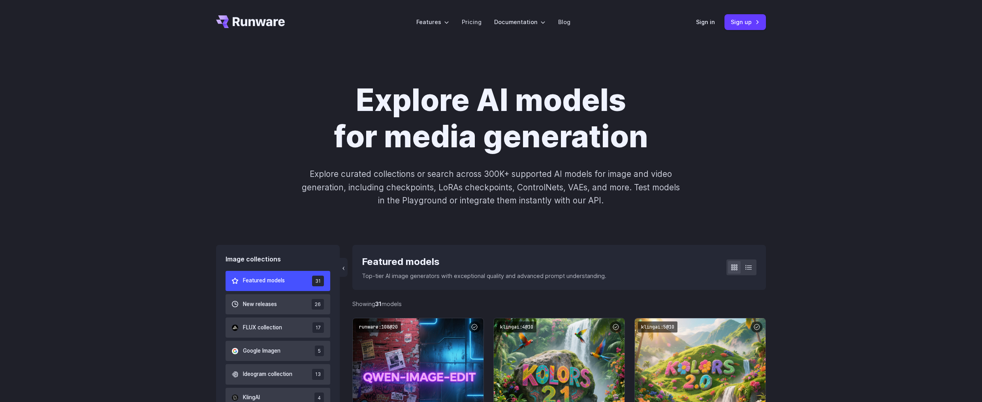
click at [409, 264] on div "Featured models" at bounding box center [484, 261] width 245 height 15
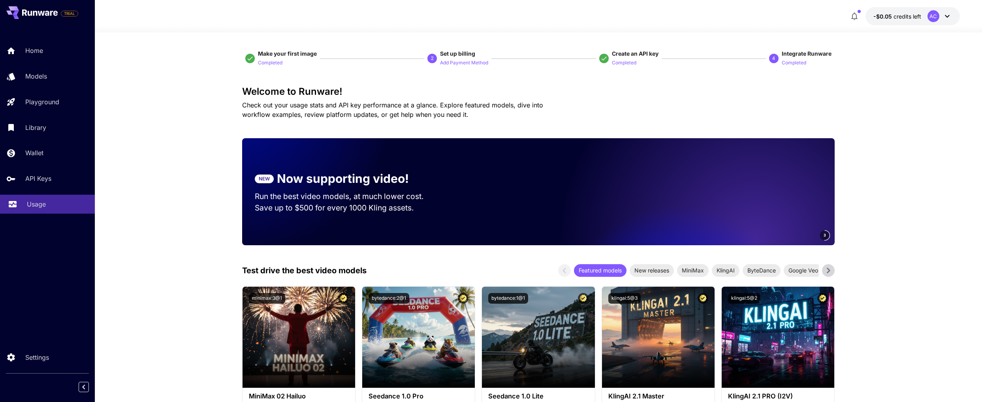
click at [38, 205] on p "Usage" at bounding box center [36, 203] width 19 height 9
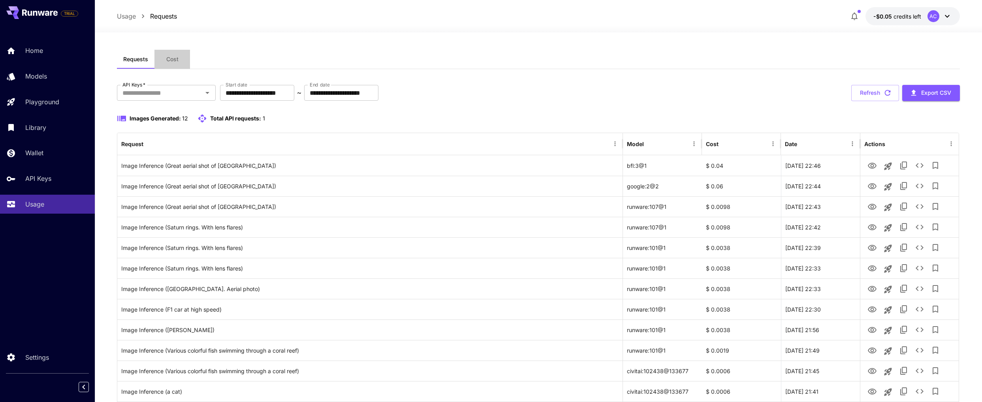
click at [182, 55] on button "Cost" at bounding box center [172, 59] width 36 height 19
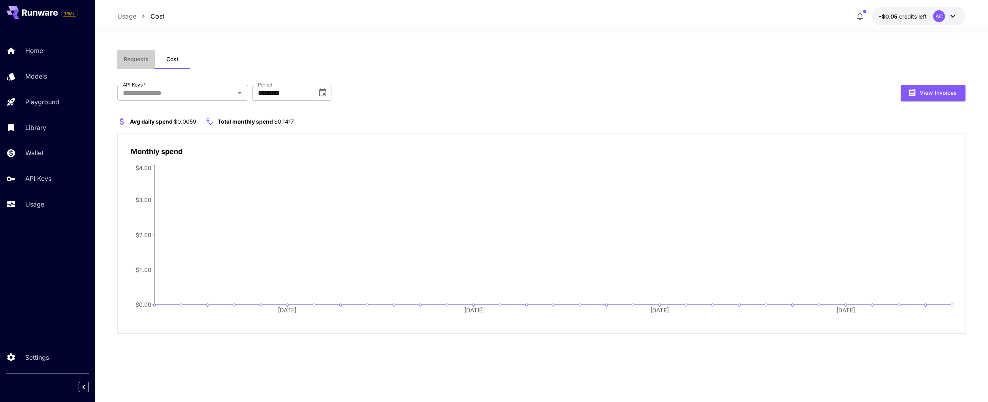
click at [144, 61] on span "Requests" at bounding box center [136, 59] width 25 height 7
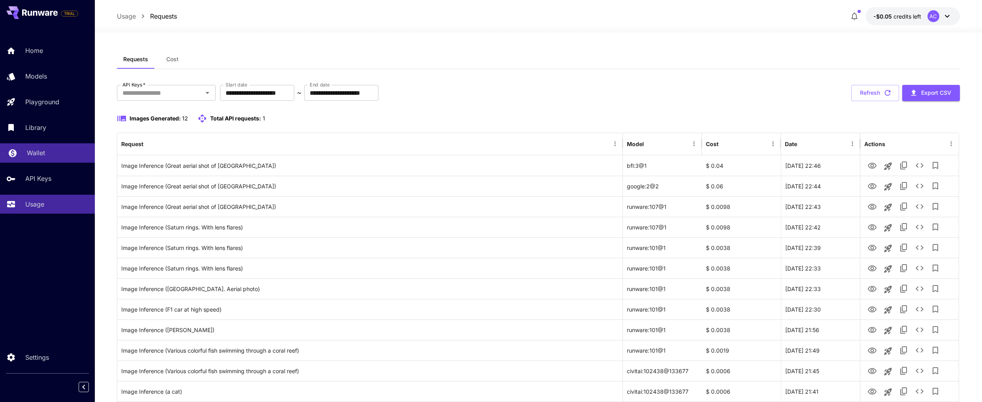
click at [32, 155] on p "Wallet" at bounding box center [36, 152] width 18 height 9
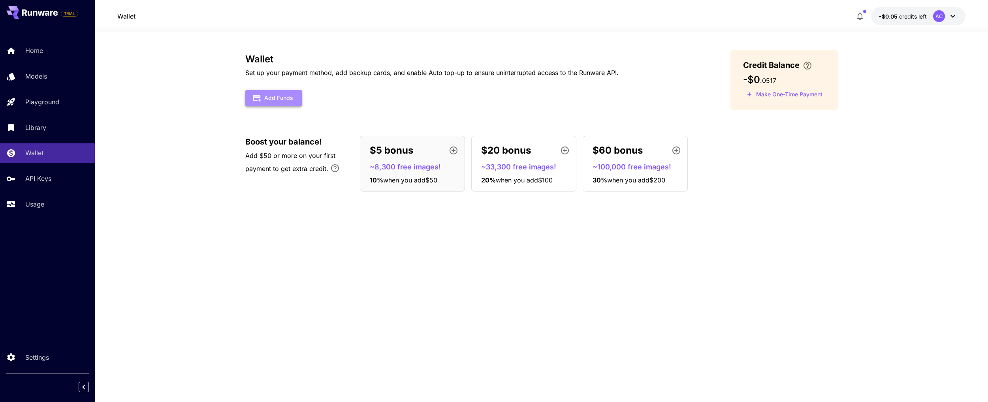
click at [278, 92] on button "Add Funds" at bounding box center [273, 98] width 56 height 16
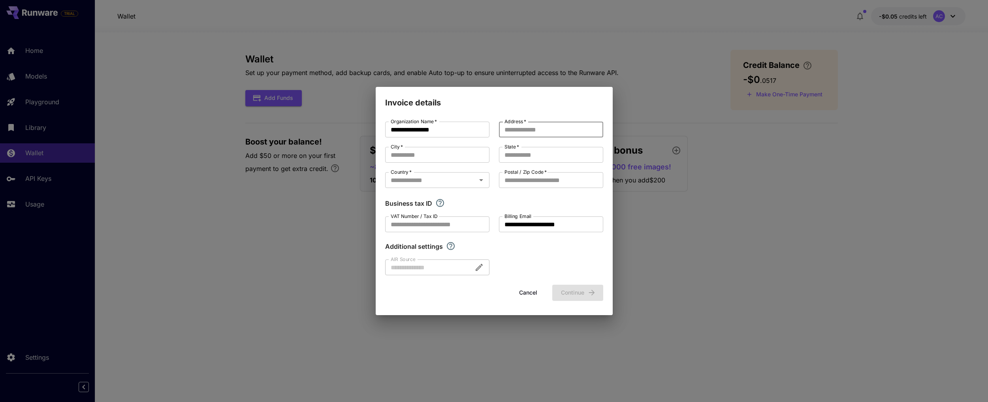
click at [532, 129] on input "Address   *" at bounding box center [551, 130] width 104 height 16
type input "********"
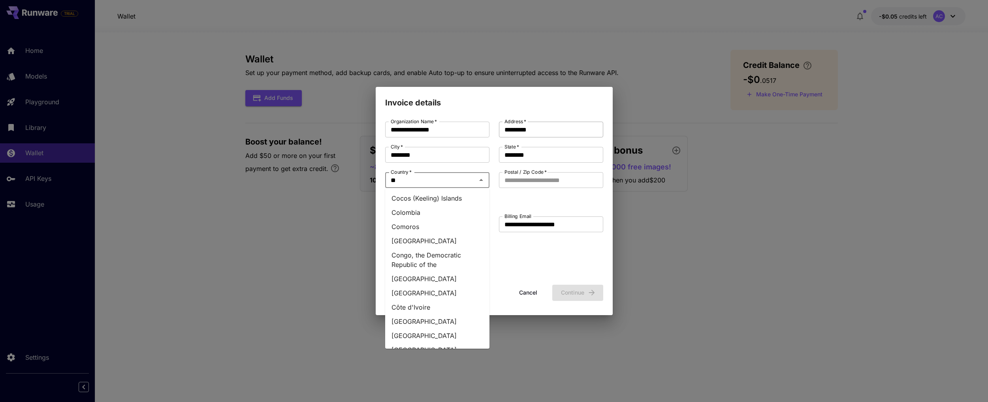
type input "***"
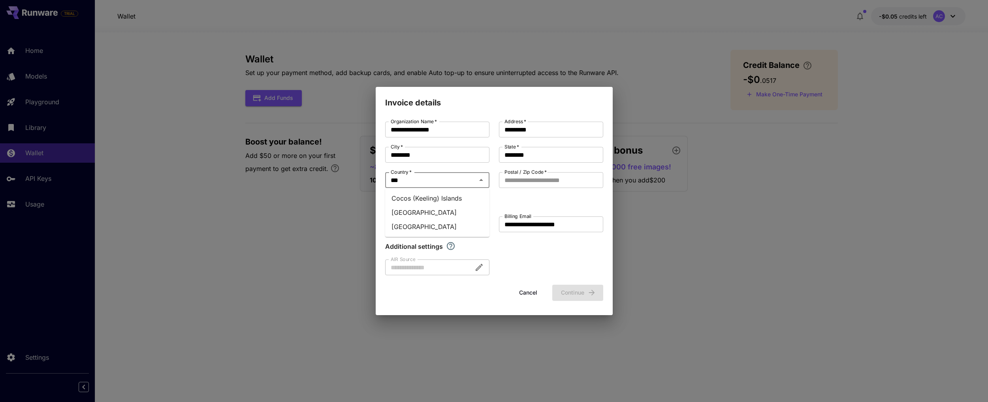
click at [418, 216] on li "Costa Rica" at bounding box center [437, 212] width 104 height 14
click at [521, 181] on input "Postal / Zip Code   *" at bounding box center [551, 180] width 104 height 16
type input "*****"
click at [585, 292] on button "Continue" at bounding box center [577, 293] width 51 height 16
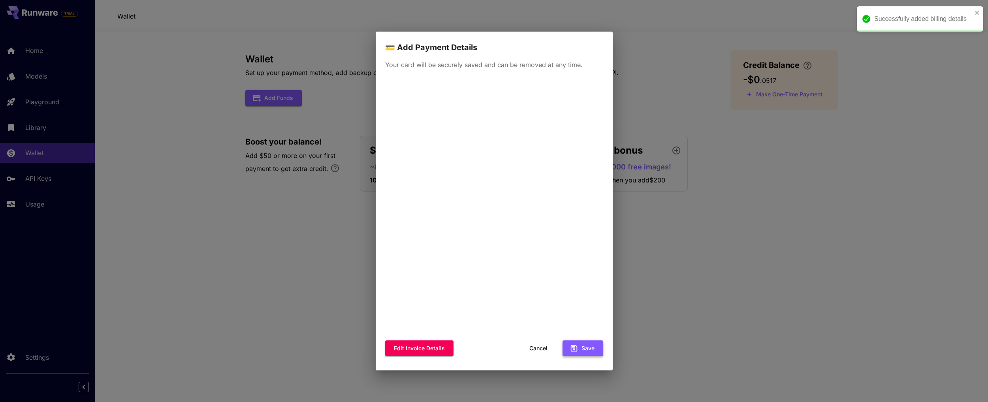
click at [581, 349] on button "Save" at bounding box center [582, 348] width 41 height 16
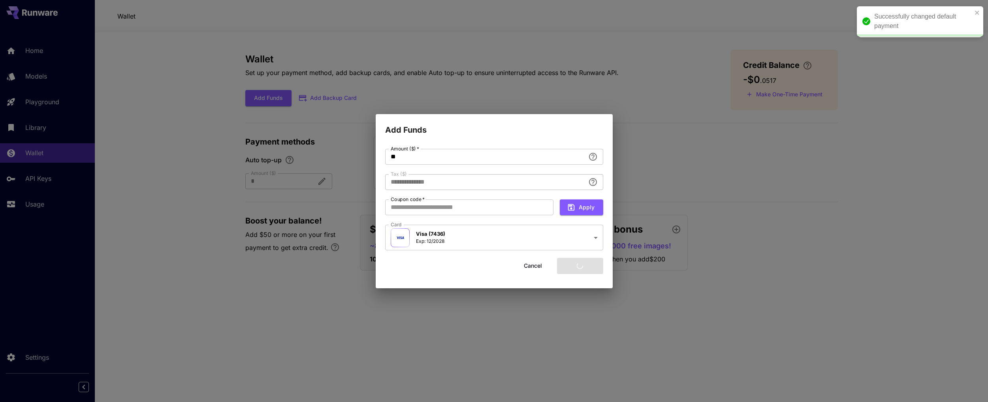
type input "****"
drag, startPoint x: 406, startPoint y: 158, endPoint x: 380, endPoint y: 164, distance: 26.4
click at [380, 164] on div "**********" at bounding box center [494, 212] width 237 height 152
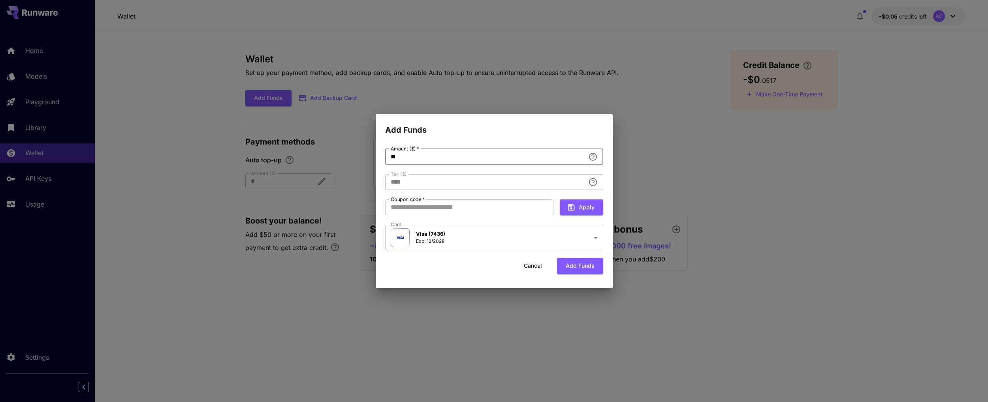
drag, startPoint x: 401, startPoint y: 157, endPoint x: 387, endPoint y: 157, distance: 14.6
click at [387, 157] on input "**" at bounding box center [485, 157] width 200 height 16
type input "*"
type input "****"
click at [582, 265] on button "Add funds" at bounding box center [580, 266] width 46 height 16
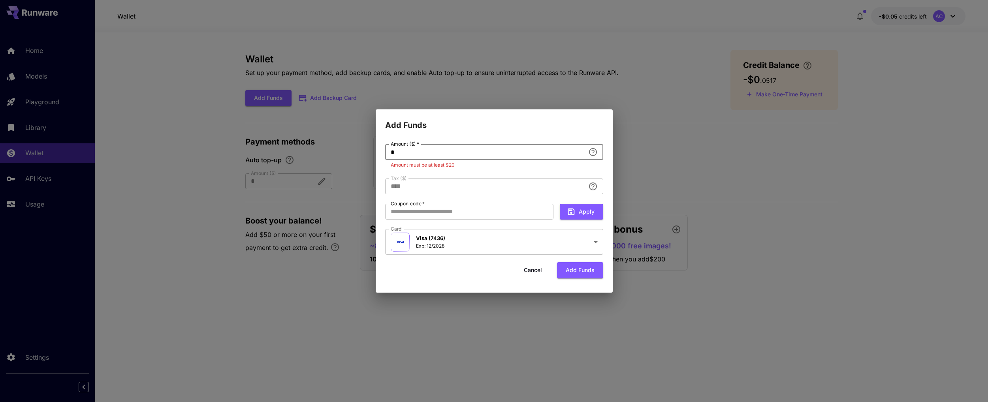
drag, startPoint x: 399, startPoint y: 156, endPoint x: 384, endPoint y: 153, distance: 15.7
click at [384, 152] on div "**********" at bounding box center [494, 212] width 237 height 161
type input "**"
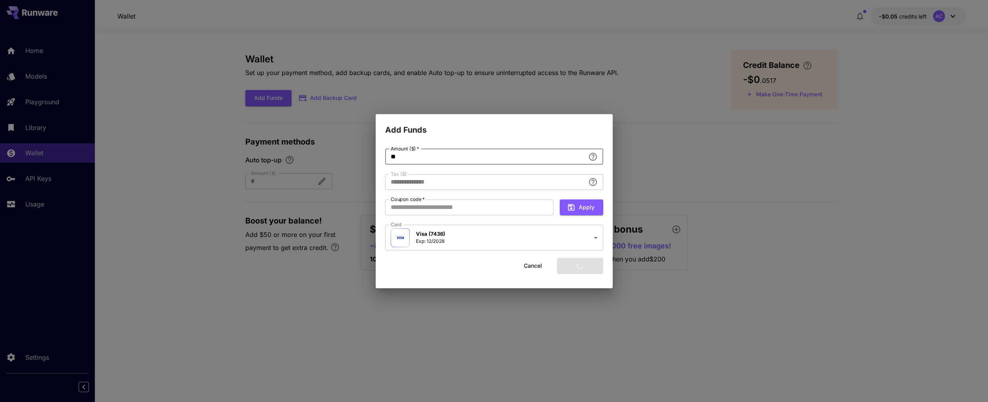
type input "****"
type input "**"
click at [581, 270] on button "Add funds" at bounding box center [580, 266] width 46 height 16
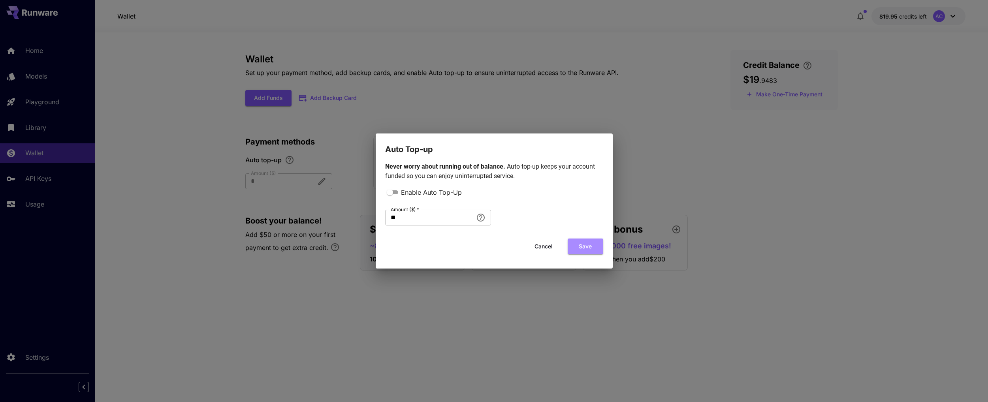
click at [578, 244] on button "Save" at bounding box center [586, 247] width 36 height 16
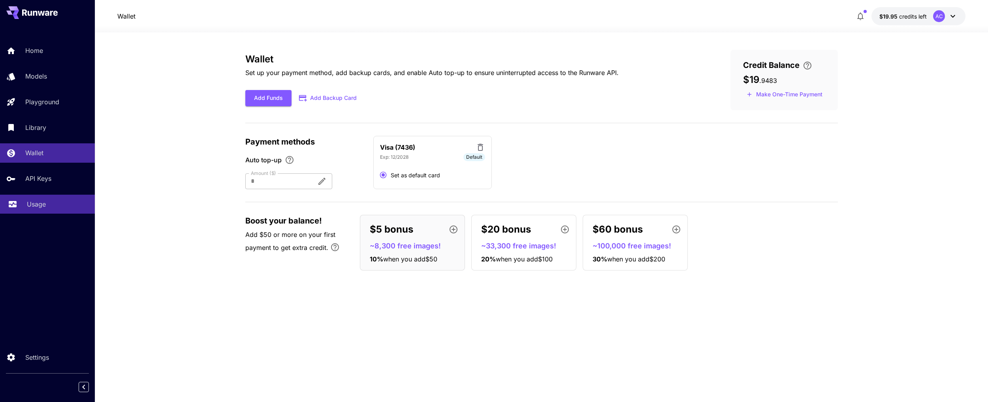
click at [37, 205] on p "Usage" at bounding box center [36, 203] width 19 height 9
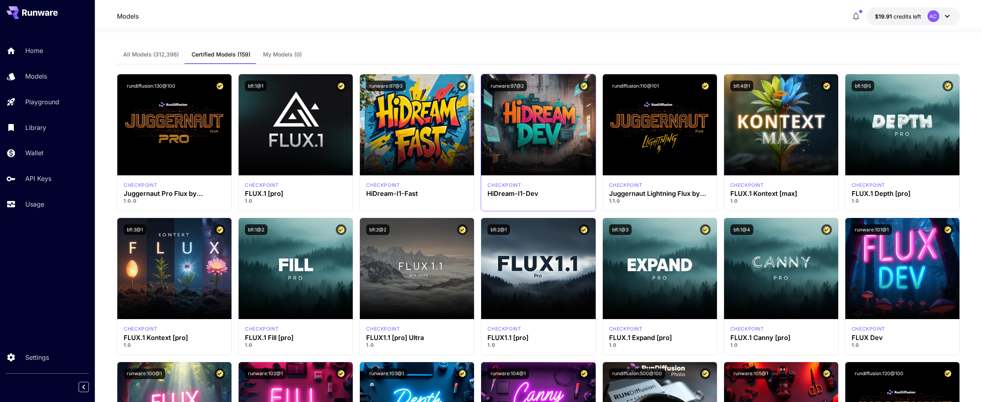
click at [509, 199] on div "checkpoint HiDream-I1-Dev" at bounding box center [538, 193] width 114 height 36
click at [511, 185] on p "checkpoint" at bounding box center [504, 185] width 34 height 7
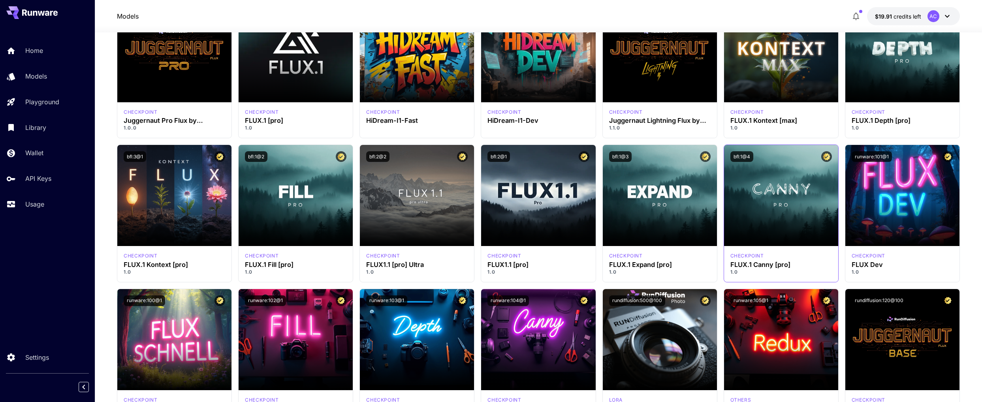
scroll to position [133, 0]
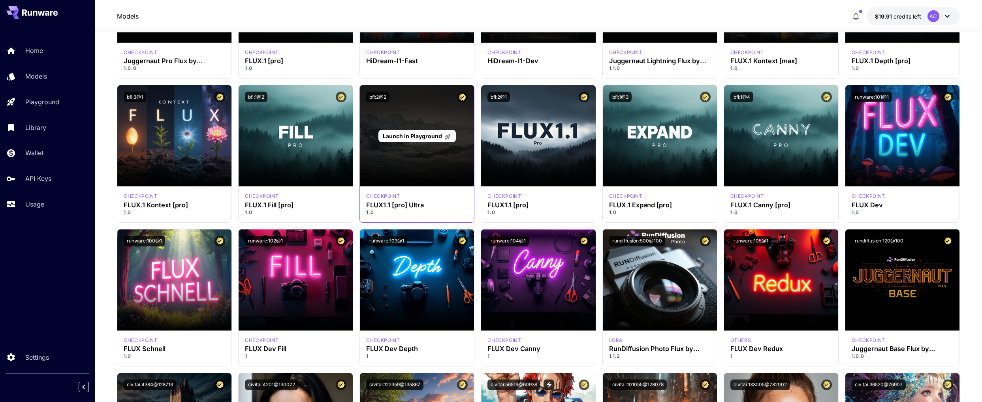
click at [399, 137] on span "Launch in Playground" at bounding box center [412, 136] width 59 height 7
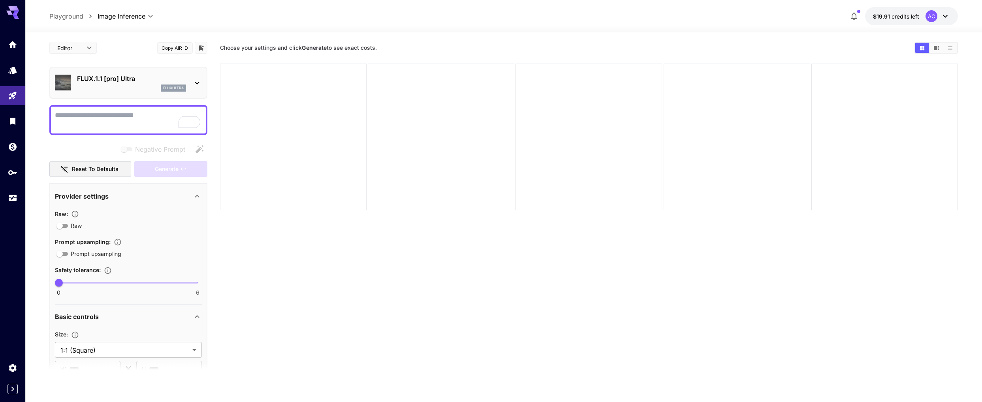
scroll to position [10, 0]
click at [196, 82] on icon at bounding box center [197, 82] width 4 height 3
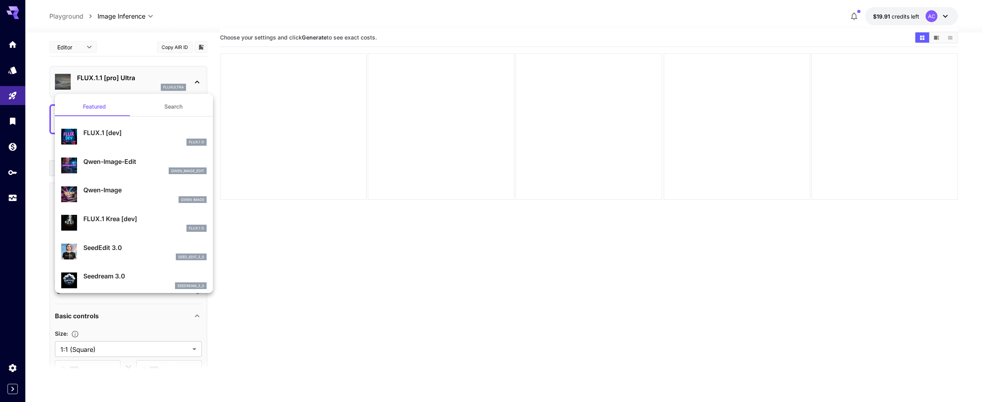
click at [234, 256] on div at bounding box center [494, 201] width 988 height 402
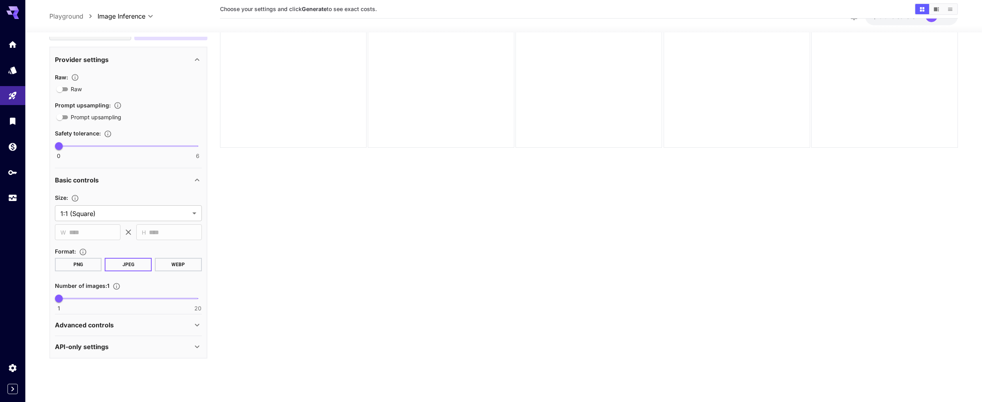
scroll to position [134, 0]
click at [85, 270] on button "PNG" at bounding box center [78, 264] width 47 height 13
click at [126, 264] on button "JPEG" at bounding box center [128, 264] width 47 height 13
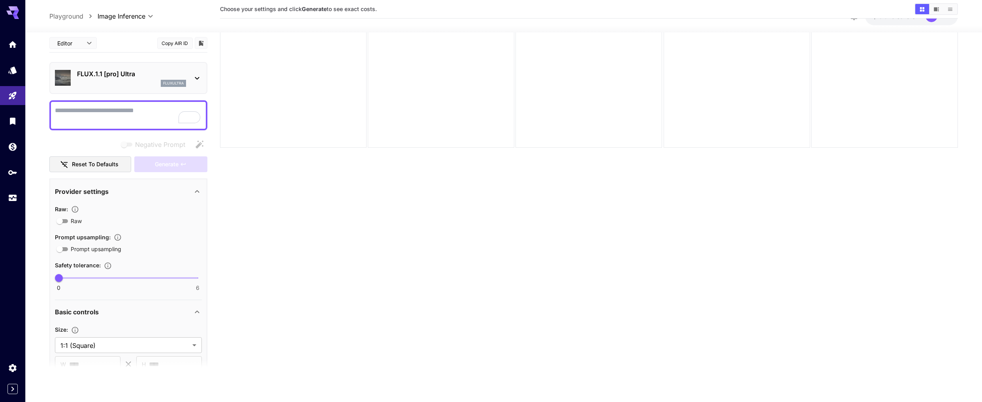
scroll to position [0, 0]
click at [167, 171] on div "Generate" at bounding box center [170, 167] width 73 height 16
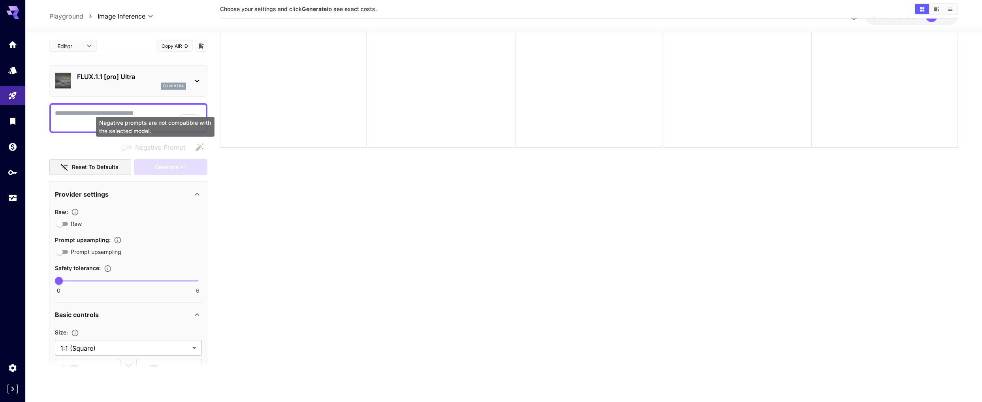
click at [125, 119] on div "Negative prompts are not compatible with the selected model." at bounding box center [155, 127] width 118 height 20
click at [69, 119] on textarea "Negative Prompt" at bounding box center [128, 117] width 147 height 19
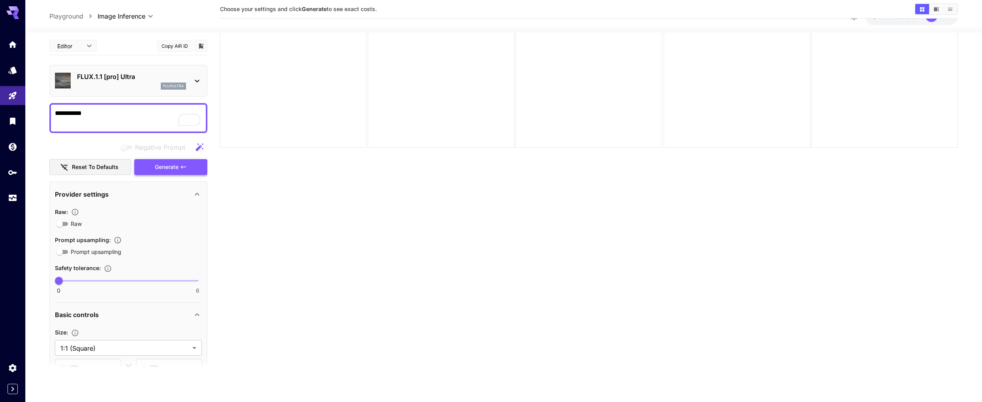
type textarea "**********"
click at [160, 167] on span "Generate" at bounding box center [167, 167] width 24 height 10
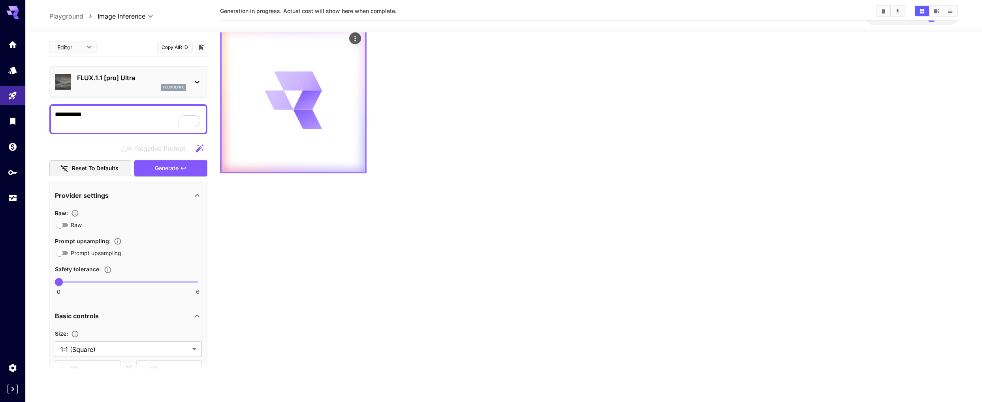
scroll to position [15, 0]
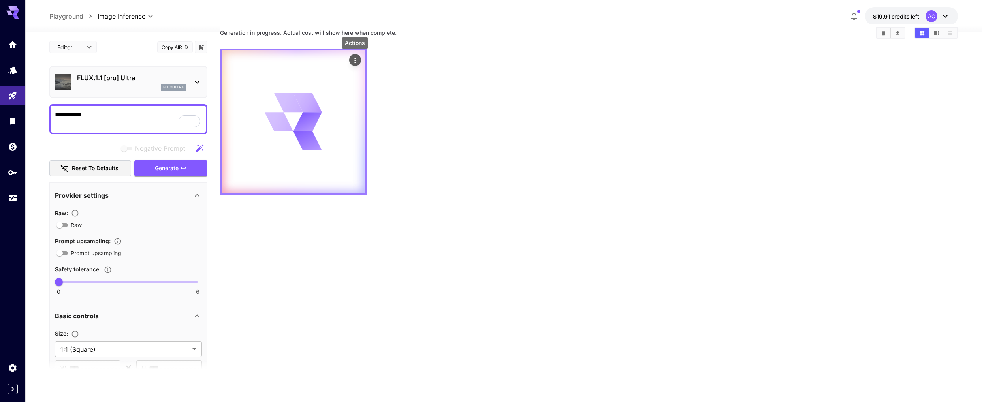
click at [357, 62] on icon "Actions" at bounding box center [355, 60] width 8 height 8
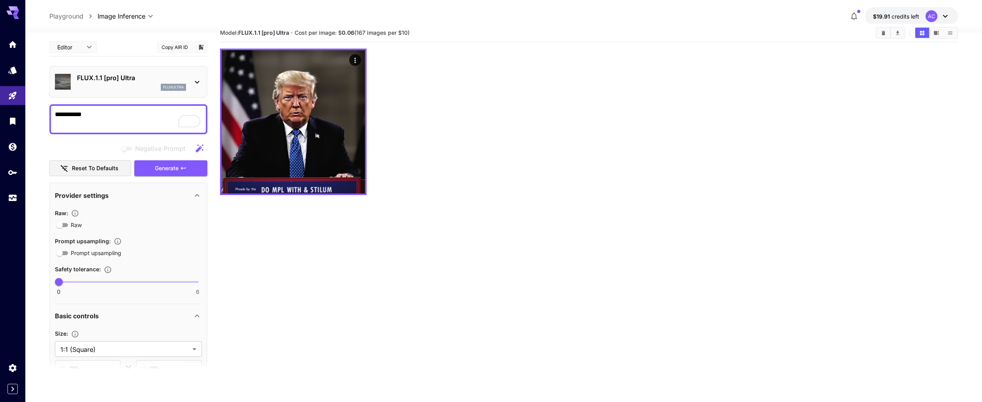
click at [404, 72] on div at bounding box center [589, 122] width 738 height 147
click at [199, 85] on icon at bounding box center [196, 81] width 9 height 9
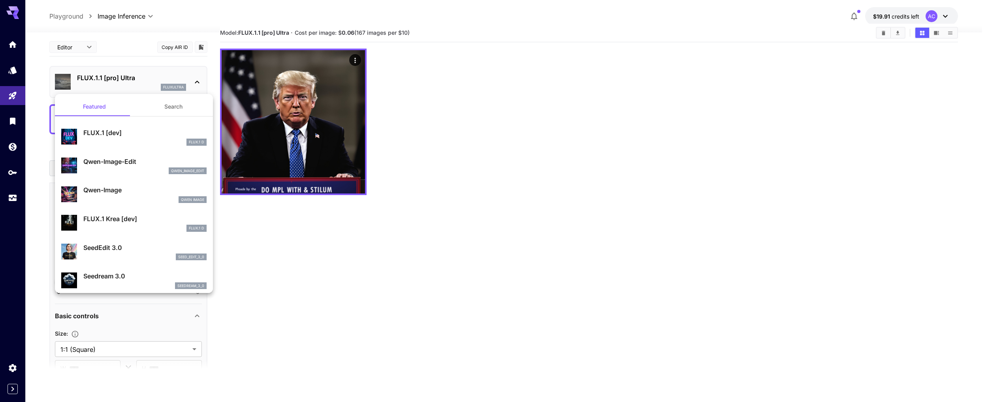
click at [196, 83] on div at bounding box center [494, 201] width 988 height 402
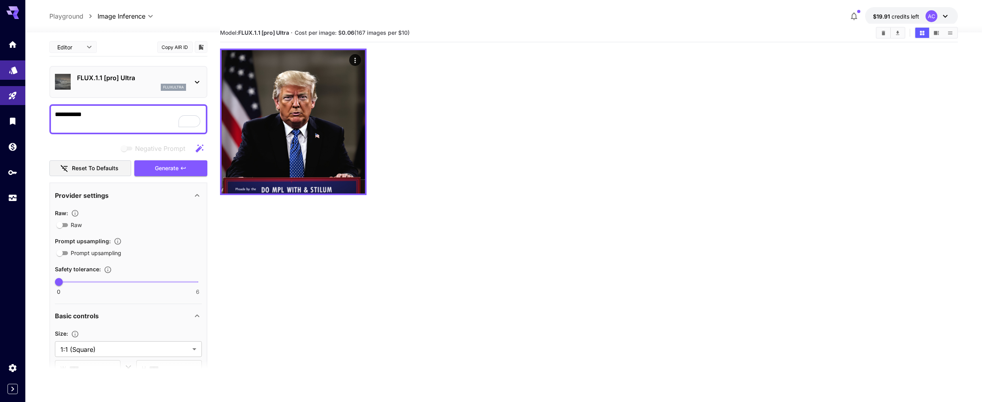
click at [5, 66] on link at bounding box center [12, 69] width 25 height 19
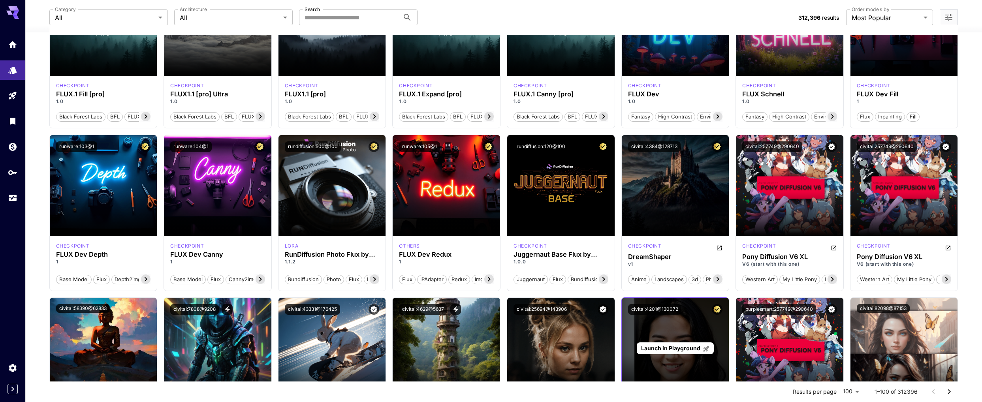
scroll to position [405, 0]
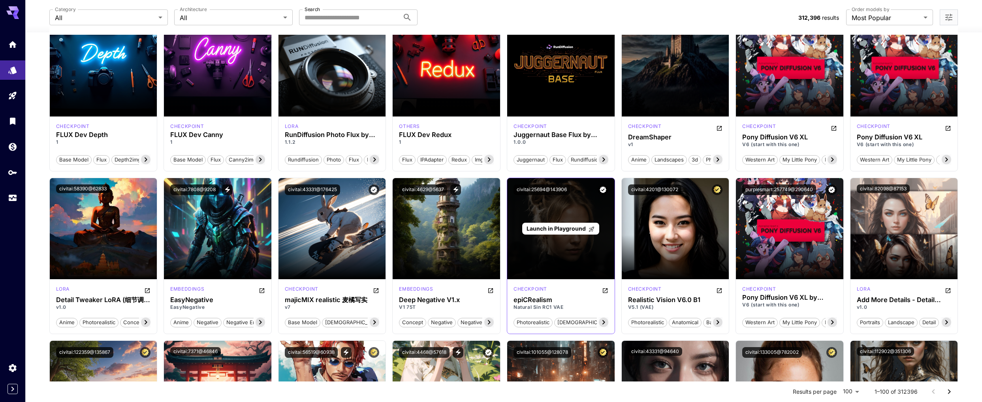
click at [571, 230] on span "Launch in Playground" at bounding box center [556, 228] width 59 height 7
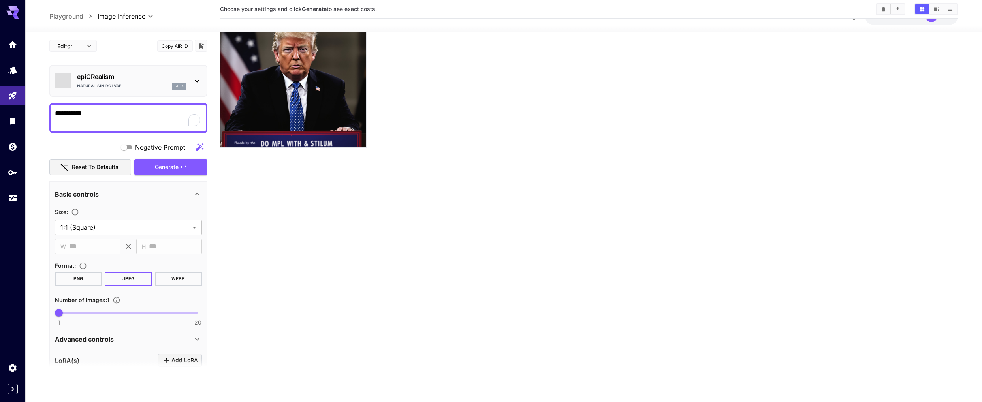
type input "*******"
click at [159, 167] on span "Generate" at bounding box center [167, 167] width 24 height 10
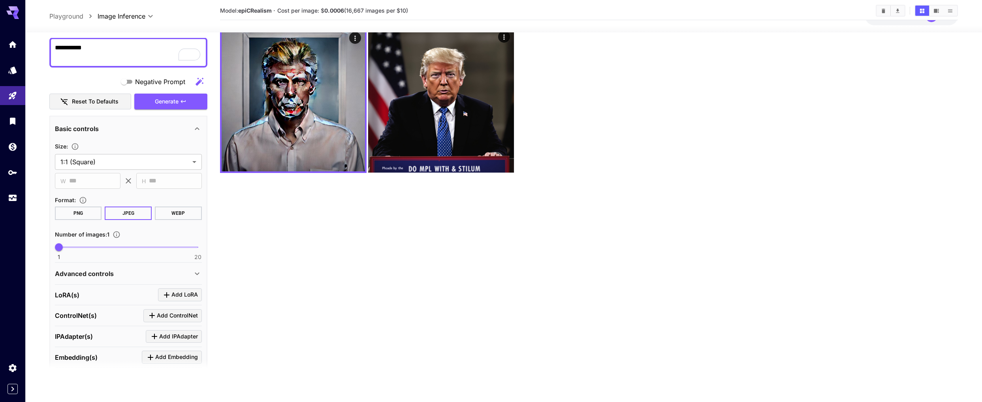
scroll to position [0, 0]
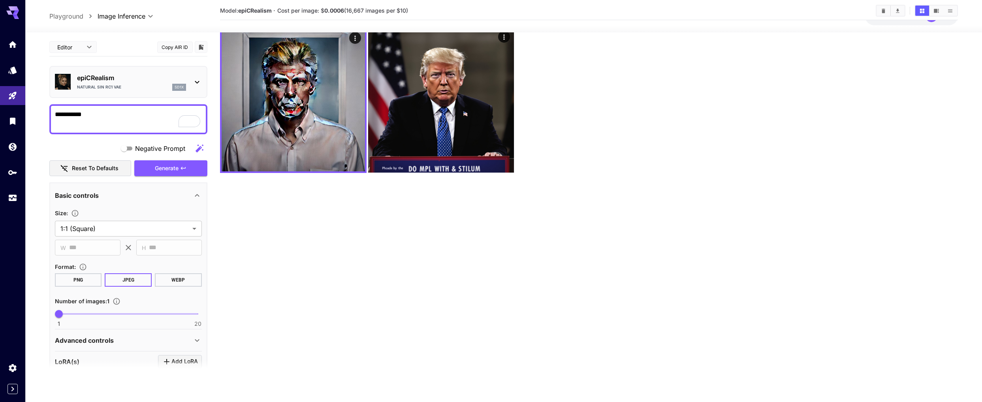
drag, startPoint x: 73, startPoint y: 113, endPoint x: 88, endPoint y: 114, distance: 15.1
click at [73, 113] on textarea "**********" at bounding box center [128, 119] width 147 height 19
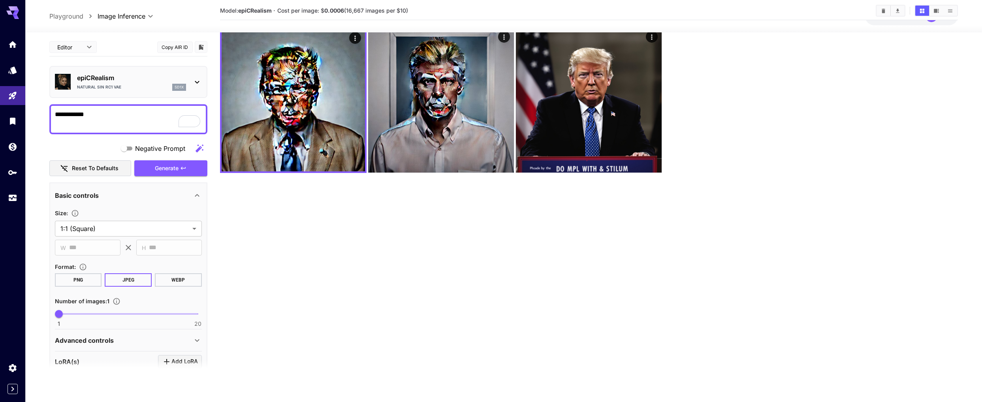
type textarea "**********"
click at [196, 82] on icon at bounding box center [196, 81] width 9 height 9
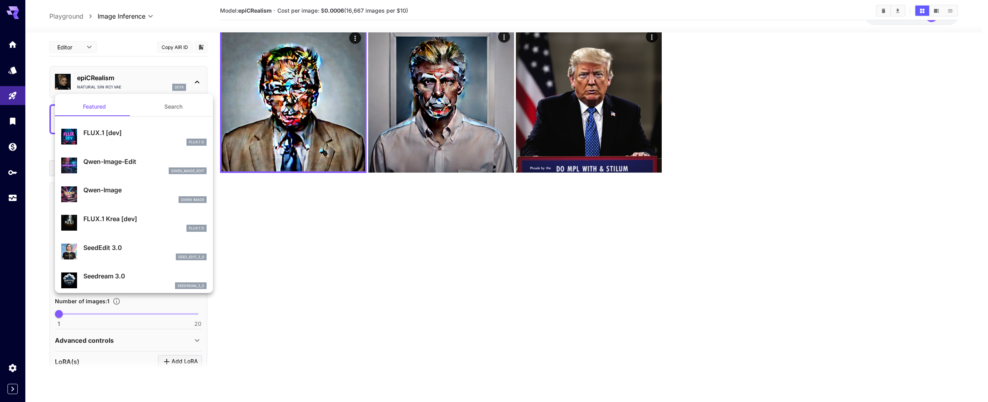
drag, startPoint x: 301, startPoint y: 240, endPoint x: 297, endPoint y: 233, distance: 7.1
click at [299, 235] on div at bounding box center [494, 201] width 988 height 402
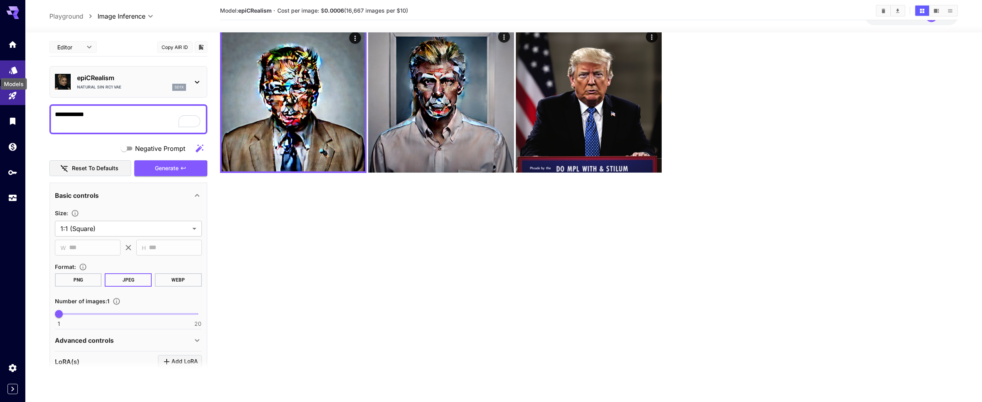
click at [14, 68] on icon "Models" at bounding box center [13, 68] width 8 height 8
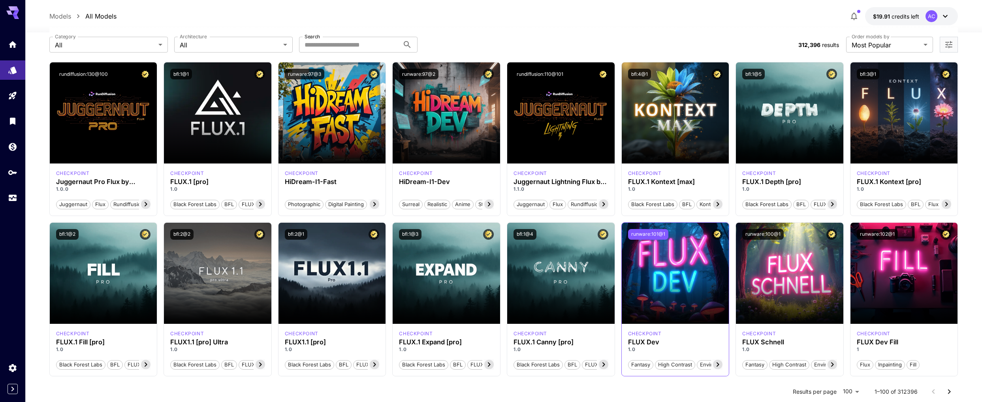
click at [652, 234] on button "runware:101@1" at bounding box center [648, 234] width 40 height 11
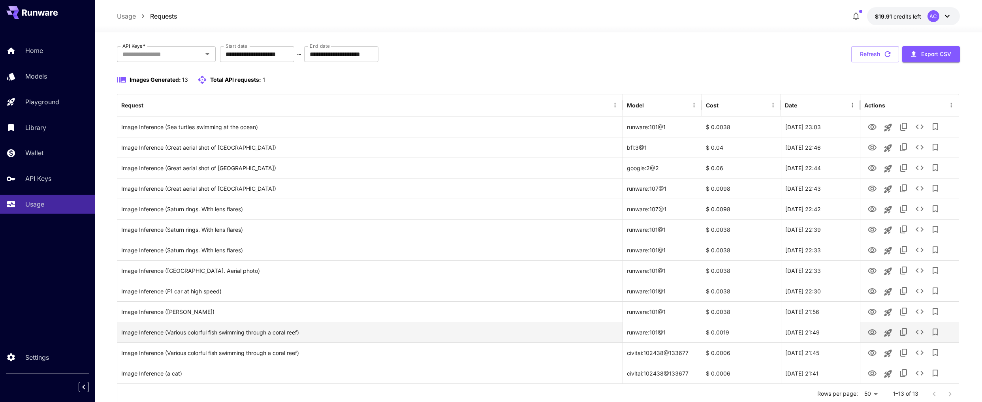
scroll to position [65, 0]
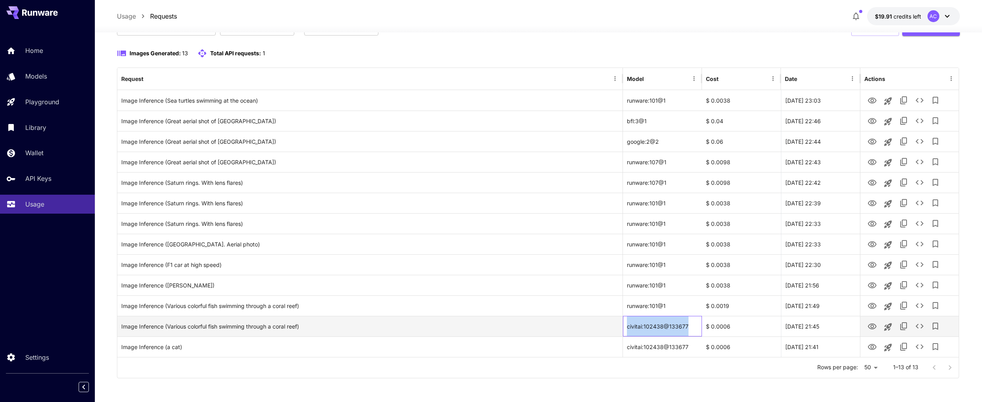
drag, startPoint x: 628, startPoint y: 327, endPoint x: 687, endPoint y: 329, distance: 59.7
click at [689, 327] on div "civitai:102438@133677" at bounding box center [662, 326] width 79 height 21
copy div "civitai:102438@133677"
